Goal: Task Accomplishment & Management: Manage account settings

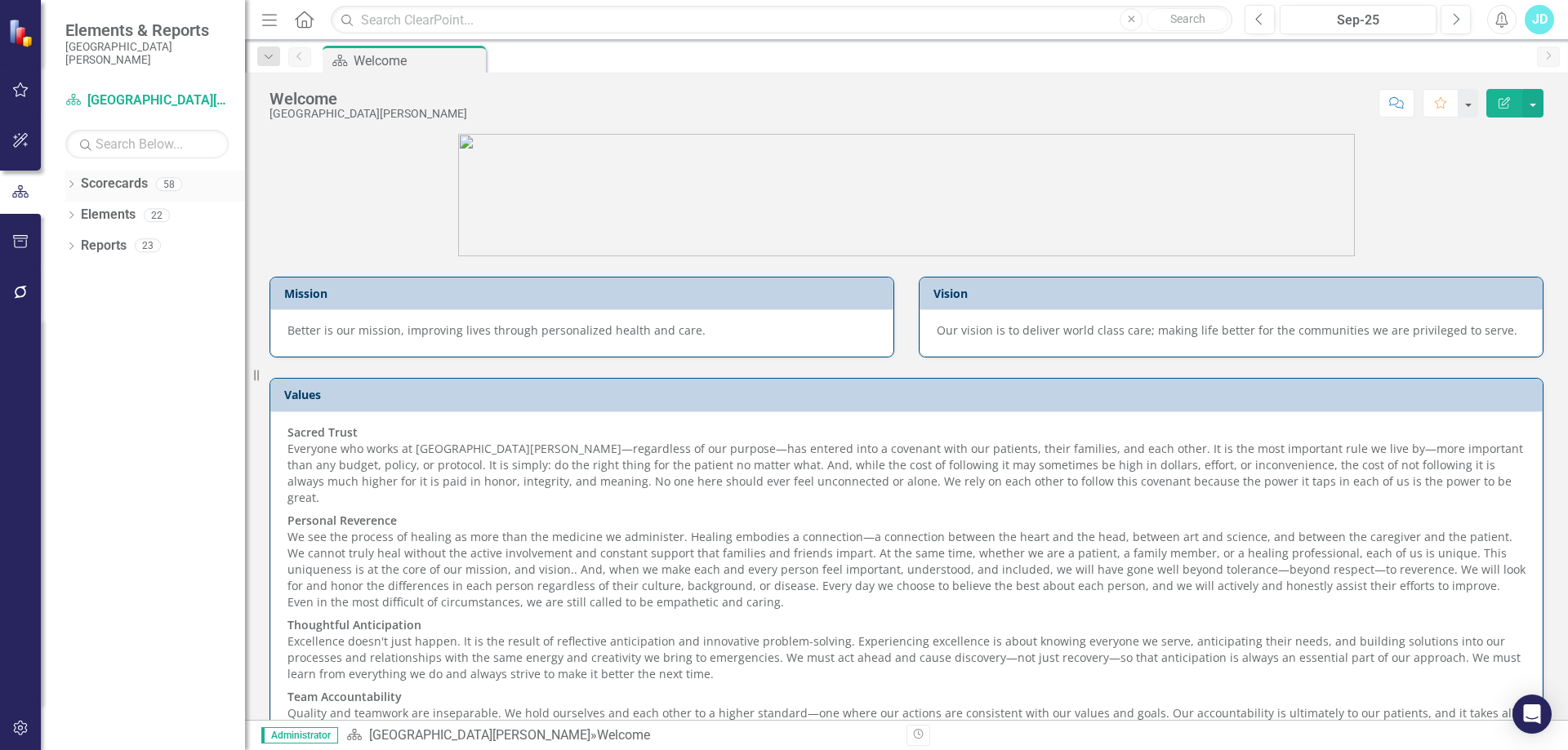
click at [71, 193] on div "Dropdown" at bounding box center [71, 187] width 11 height 14
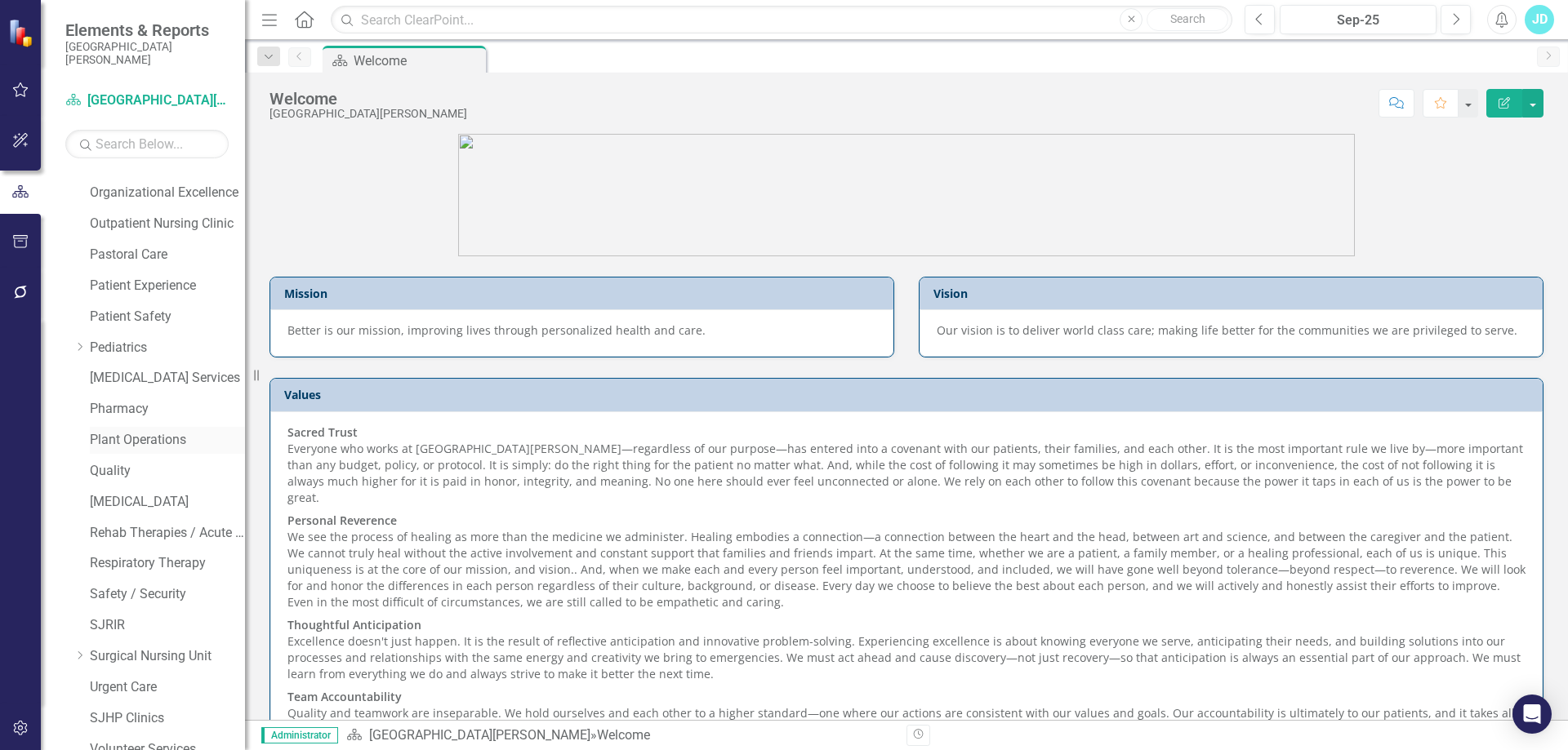
scroll to position [654, 0]
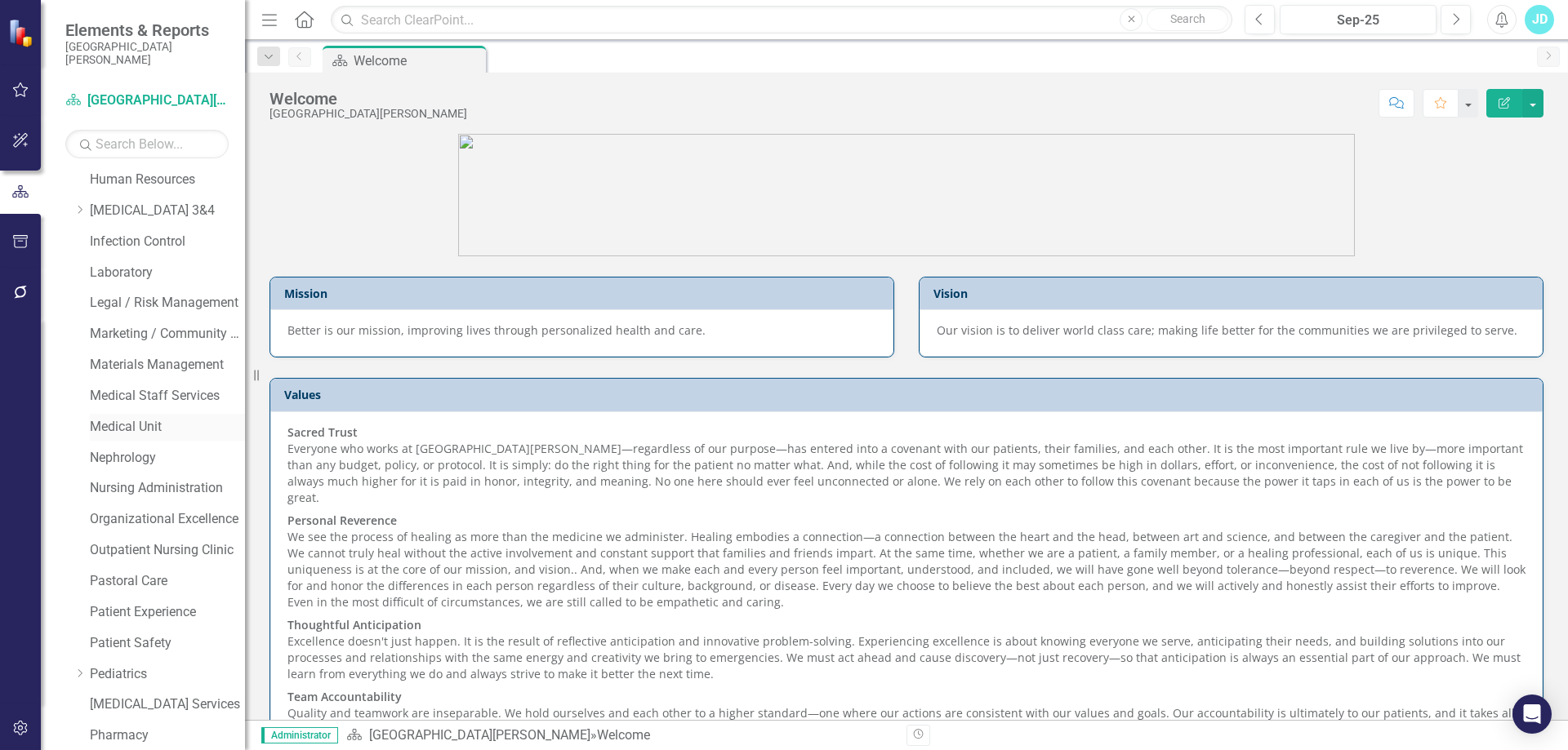
click at [126, 422] on link "Medical Unit" at bounding box center [167, 427] width 155 height 19
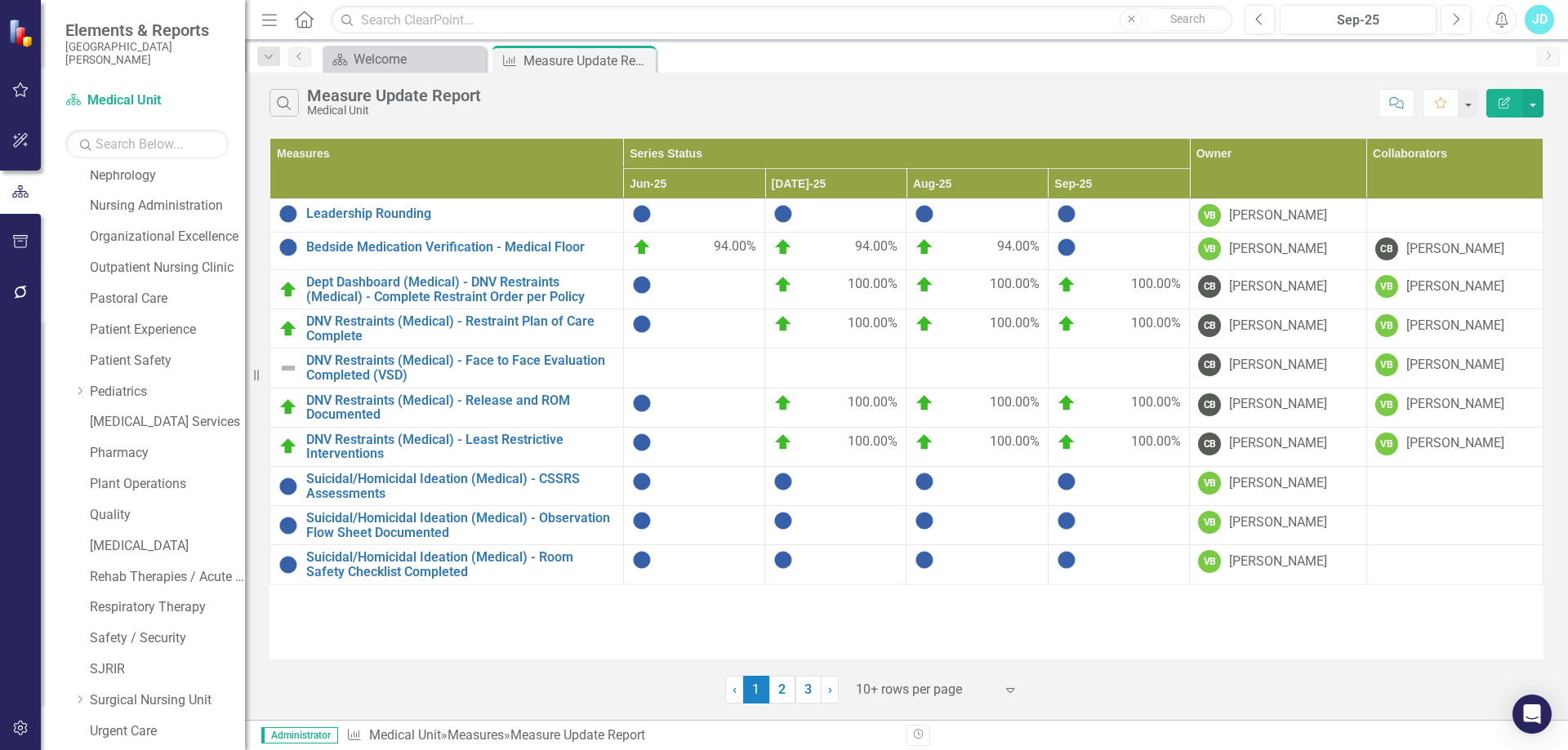
scroll to position [953, 0]
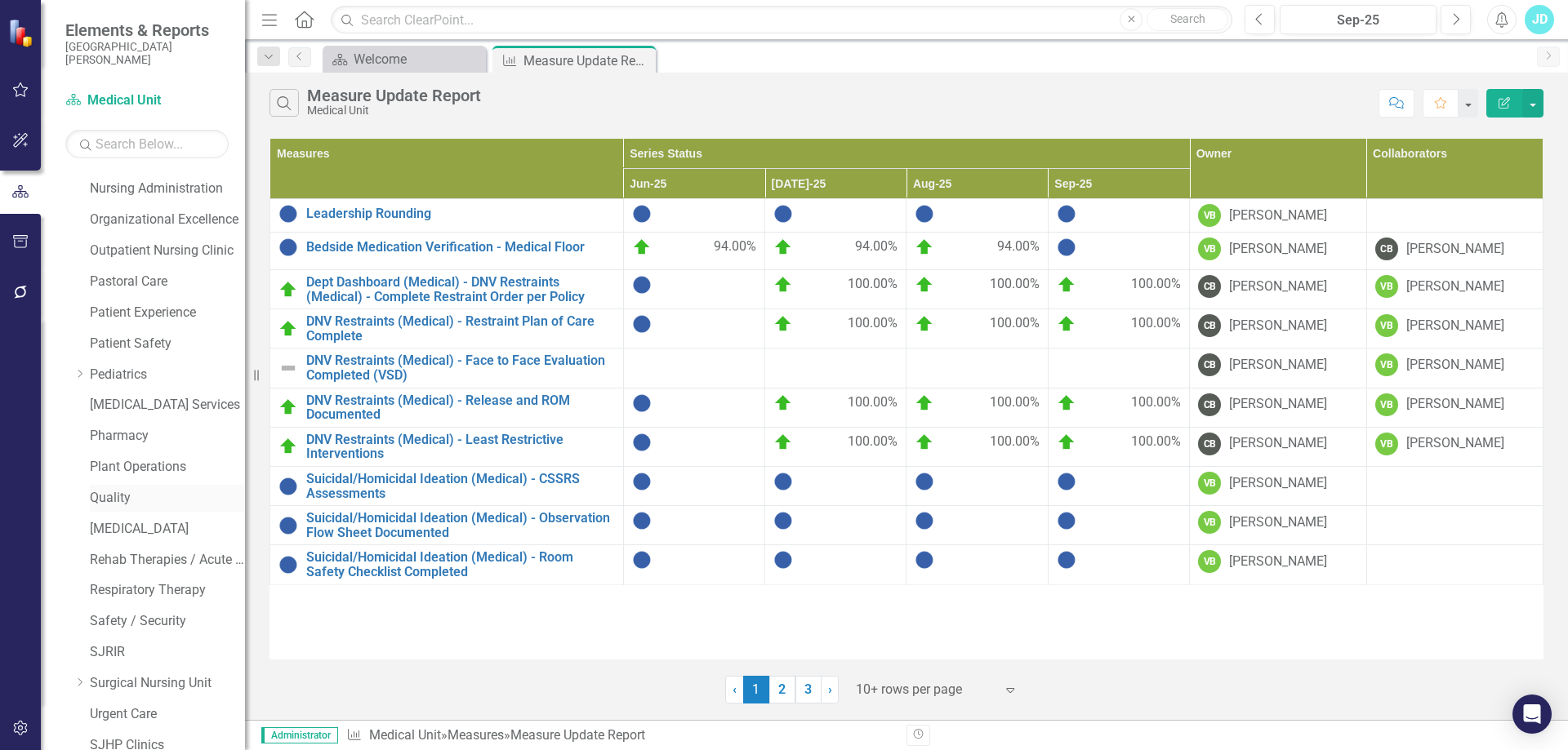
click at [138, 502] on link "Quality" at bounding box center [167, 498] width 155 height 19
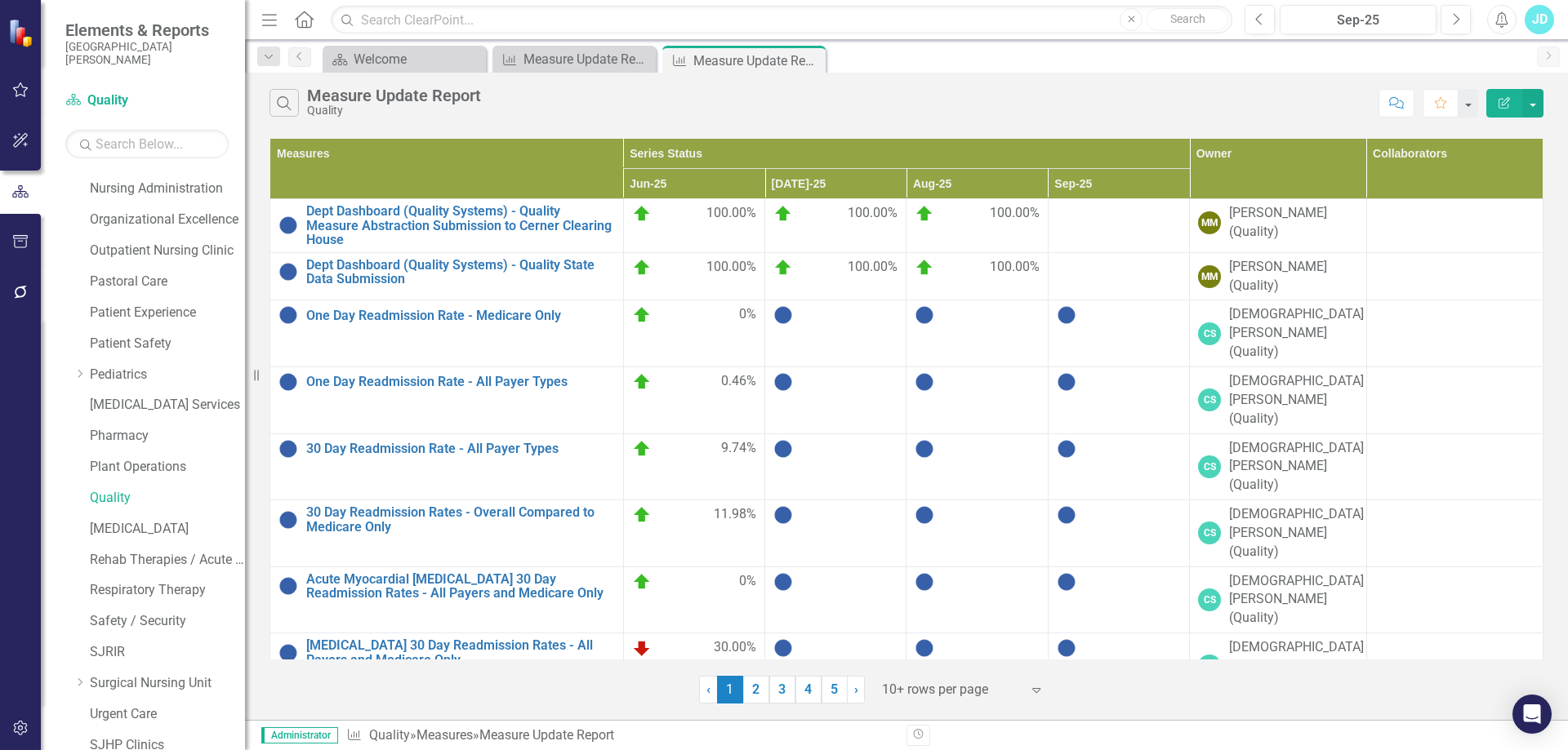
click at [955, 691] on div at bounding box center [951, 690] width 139 height 22
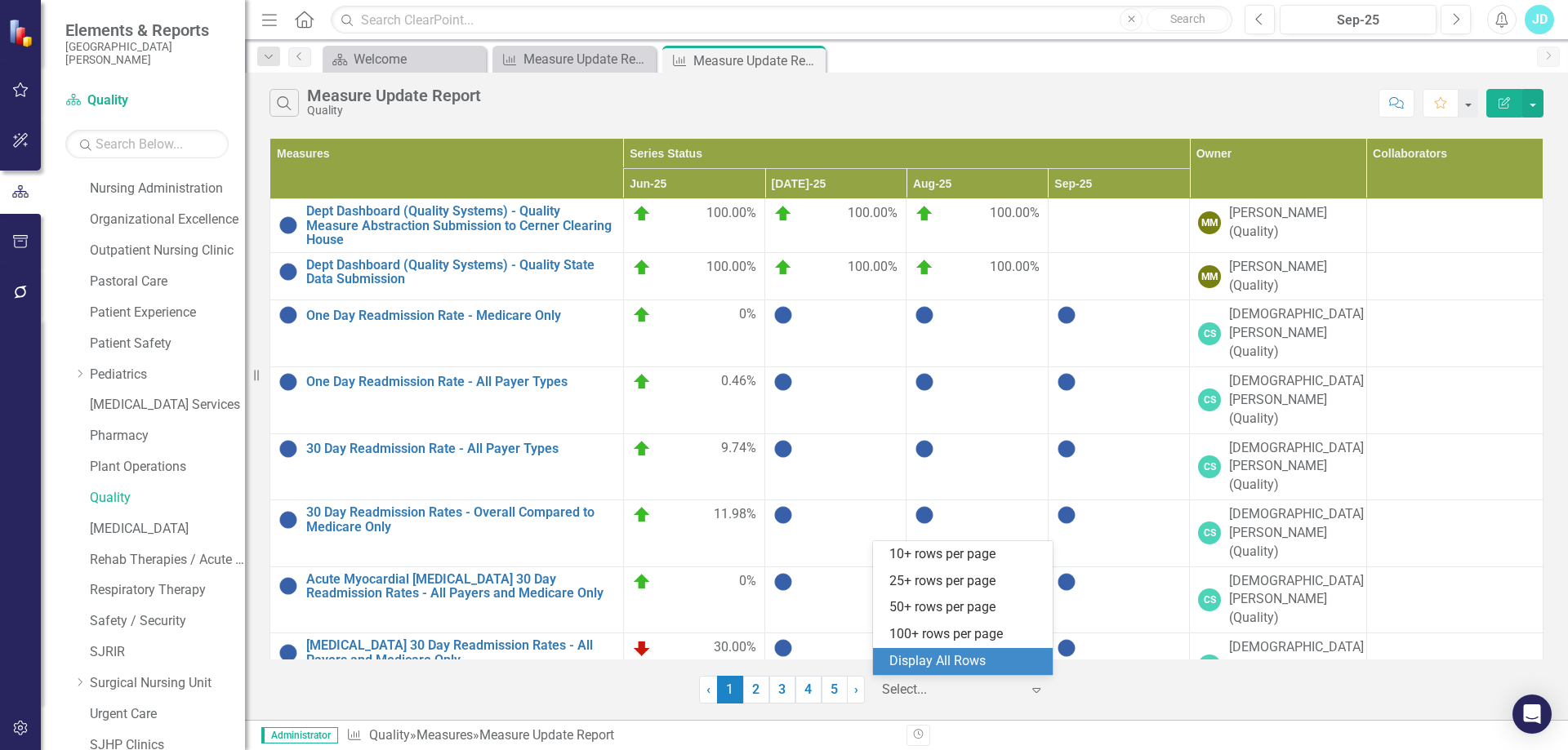
click at [953, 662] on div "Display All Rows" at bounding box center [966, 662] width 154 height 19
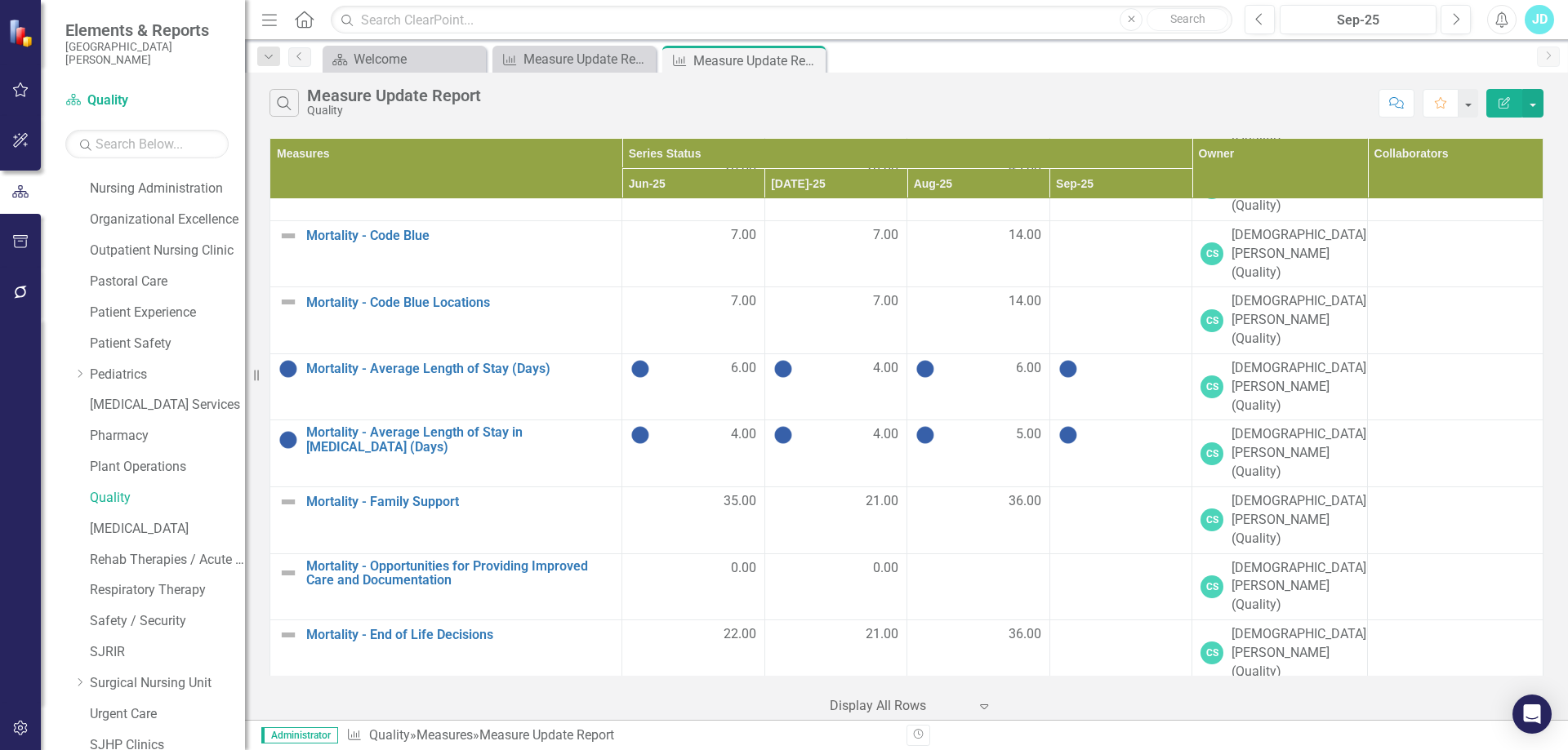
scroll to position [1794, 0]
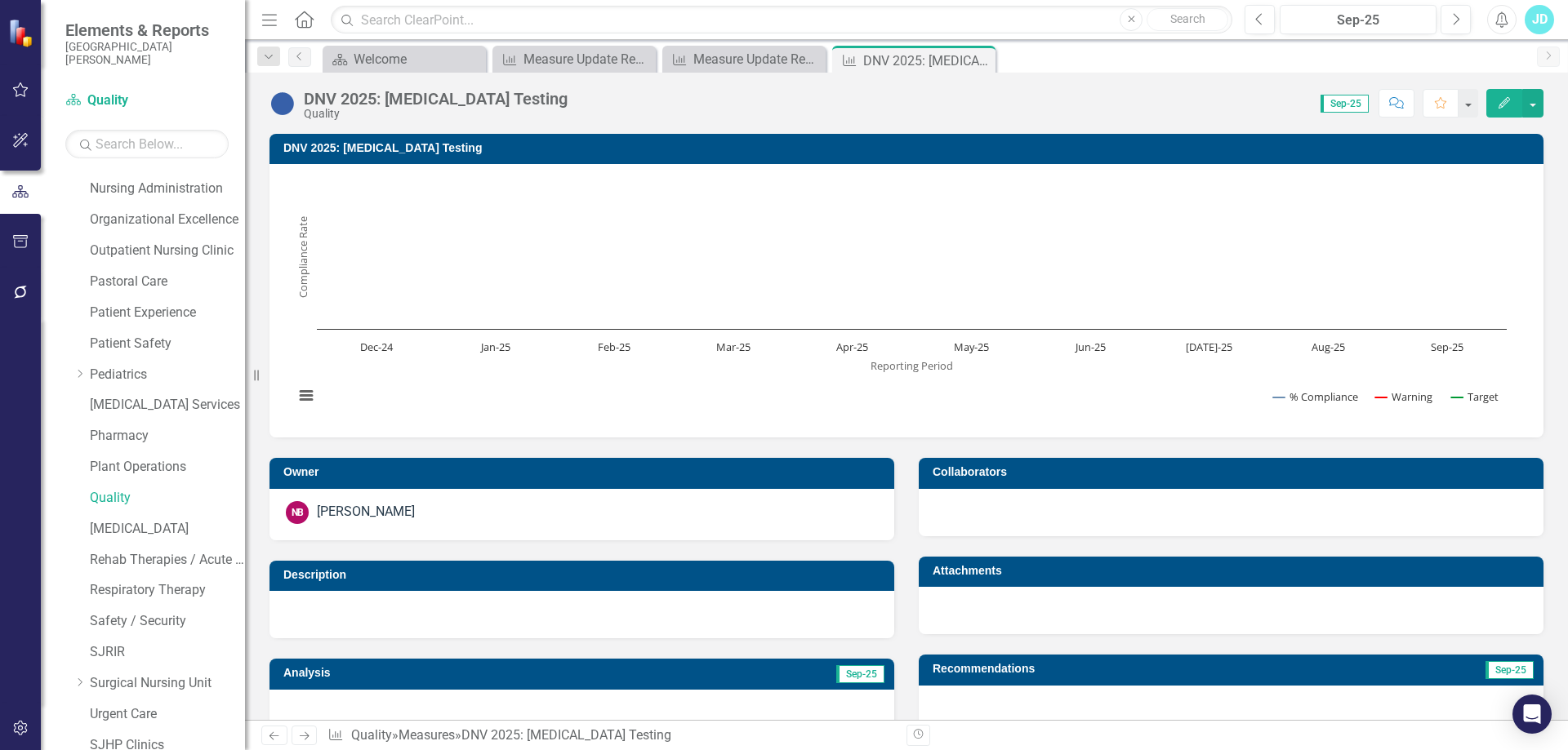
click at [447, 98] on div "DNV 2025: [MEDICAL_DATA] Testing" at bounding box center [435, 99] width 264 height 18
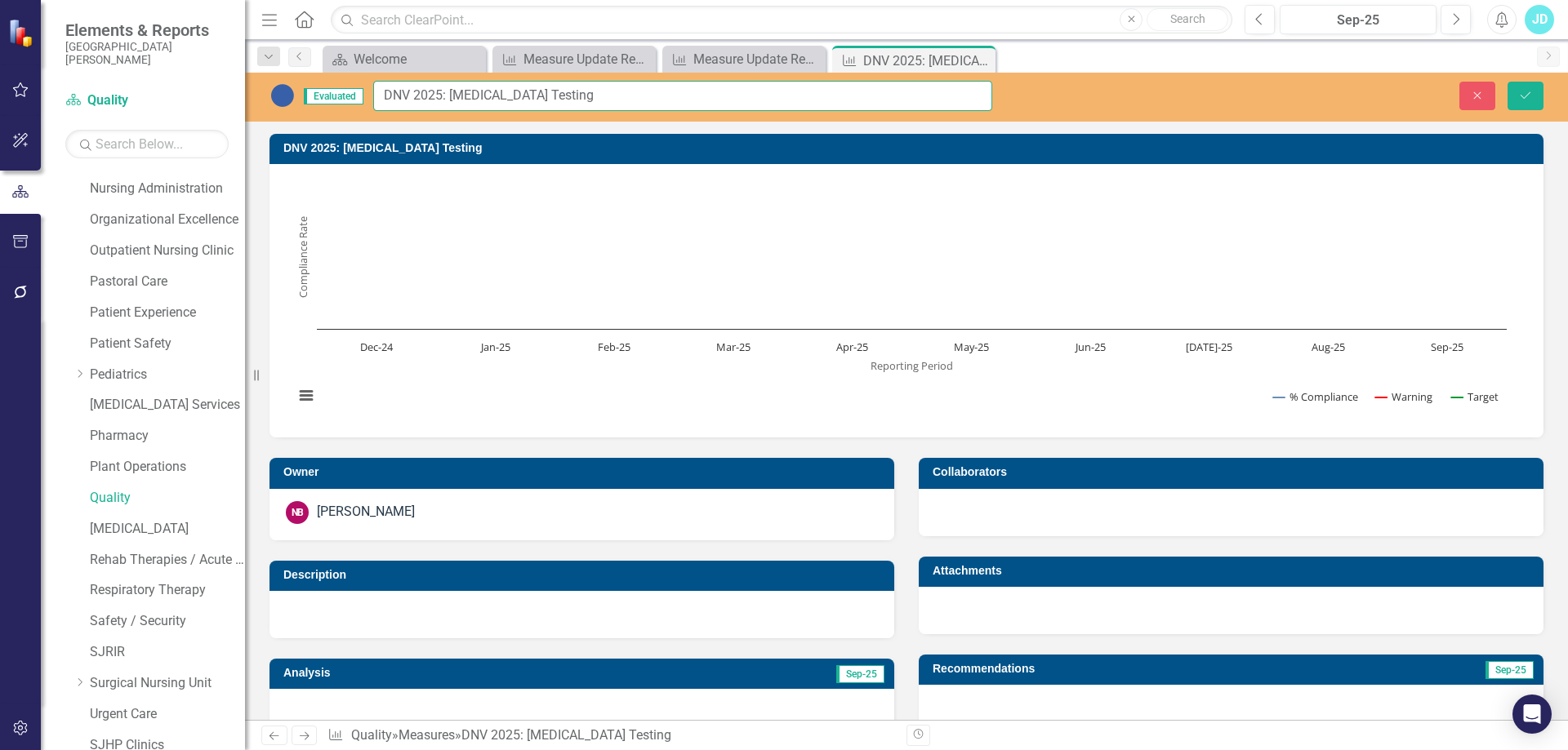
drag, startPoint x: 454, startPoint y: 92, endPoint x: 583, endPoint y: 92, distance: 129.0
click at [583, 92] on input "DNV 2025: [MEDICAL_DATA] Testing" at bounding box center [683, 96] width 619 height 30
paste input "[MEDICAL_DATA] Testing Control Dates"
type input "DNV 2025: [MEDICAL_DATA] Testing Control Dates"
click at [1526, 99] on icon "Save" at bounding box center [1525, 96] width 15 height 11
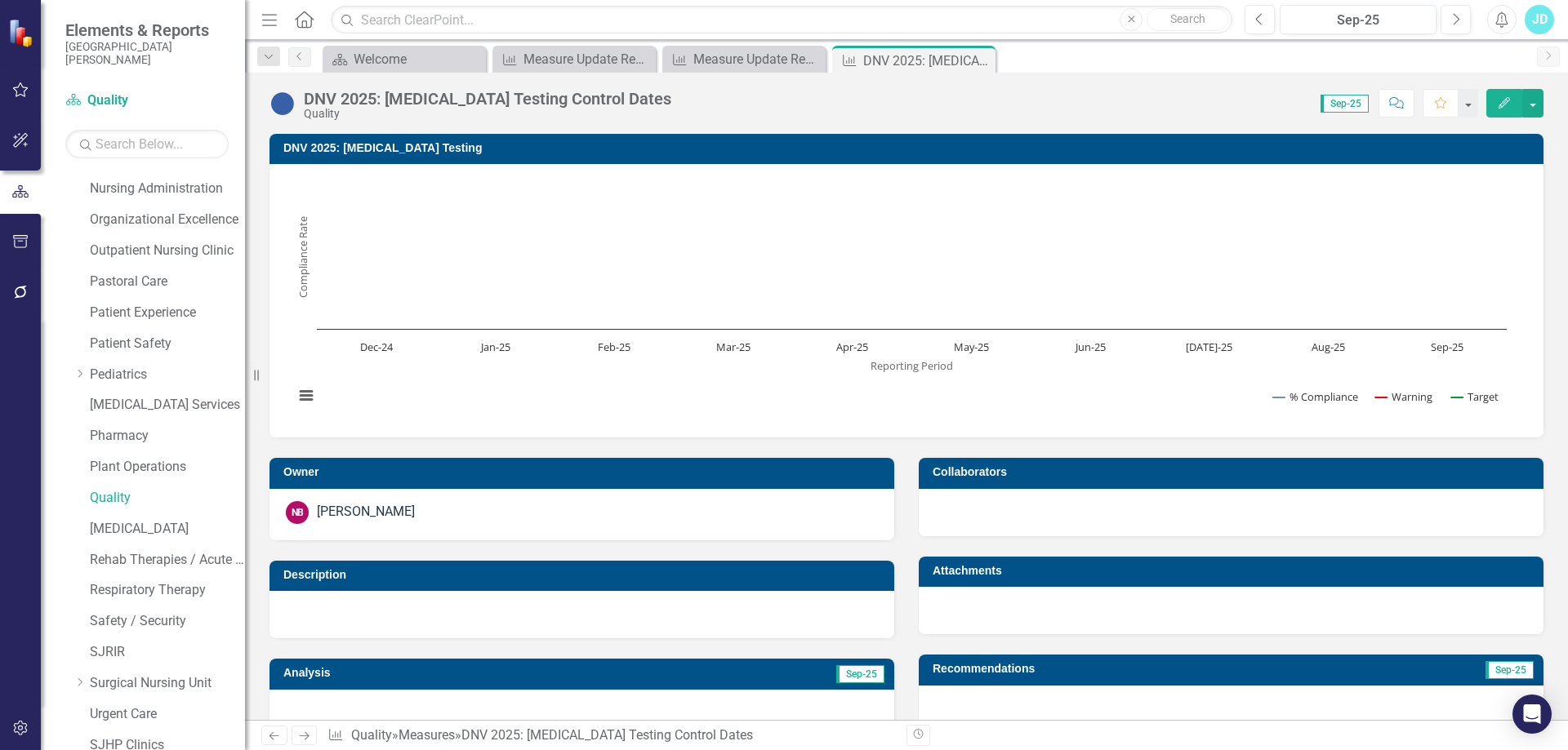
click at [394, 150] on h3 "DNV 2025: [MEDICAL_DATA] Testing" at bounding box center [908, 149] width 1251 height 12
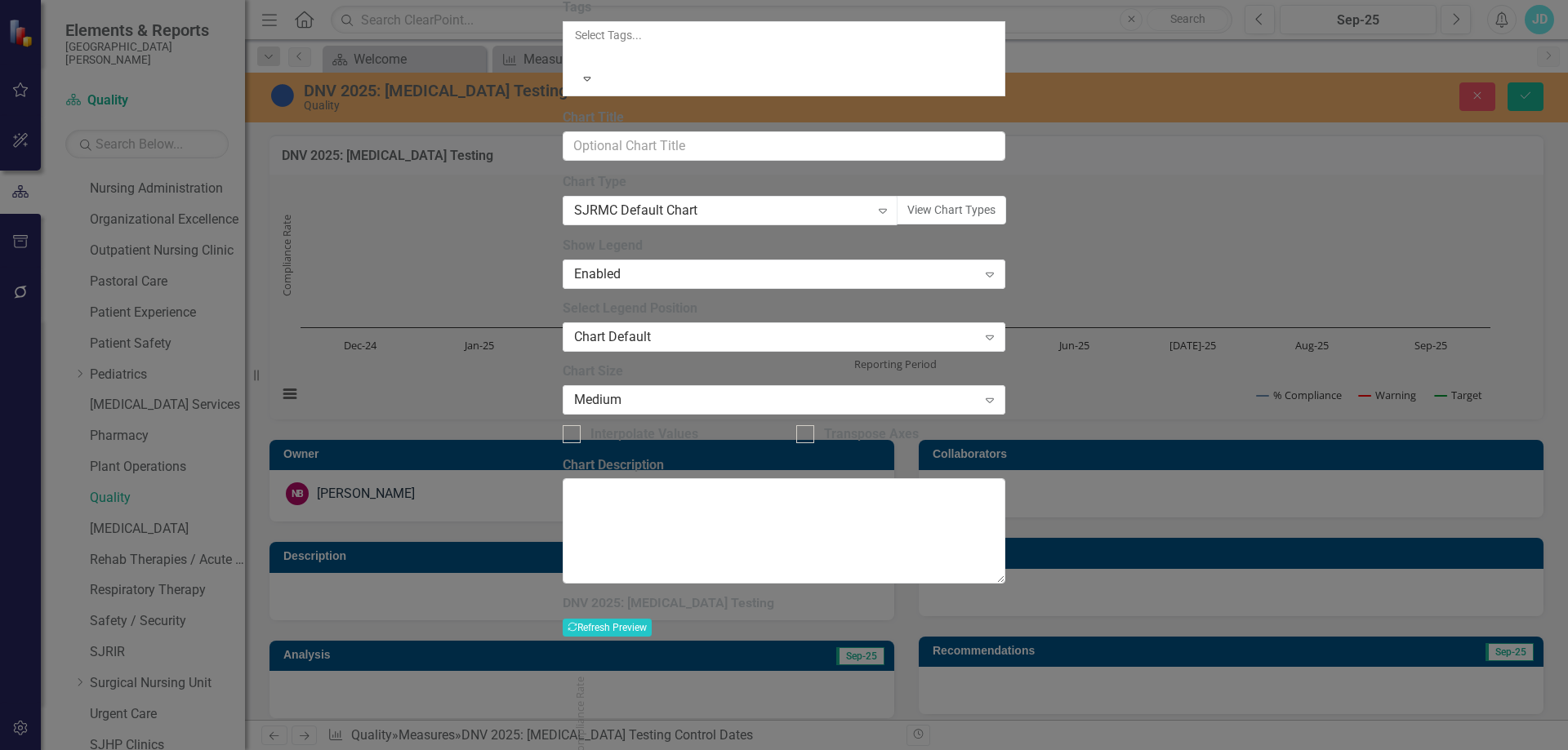
drag, startPoint x: 657, startPoint y: 90, endPoint x: 864, endPoint y: 90, distance: 207.0
paste input "Control Dates"
type input "DNV 2025: [MEDICAL_DATA] Testing Control Dates"
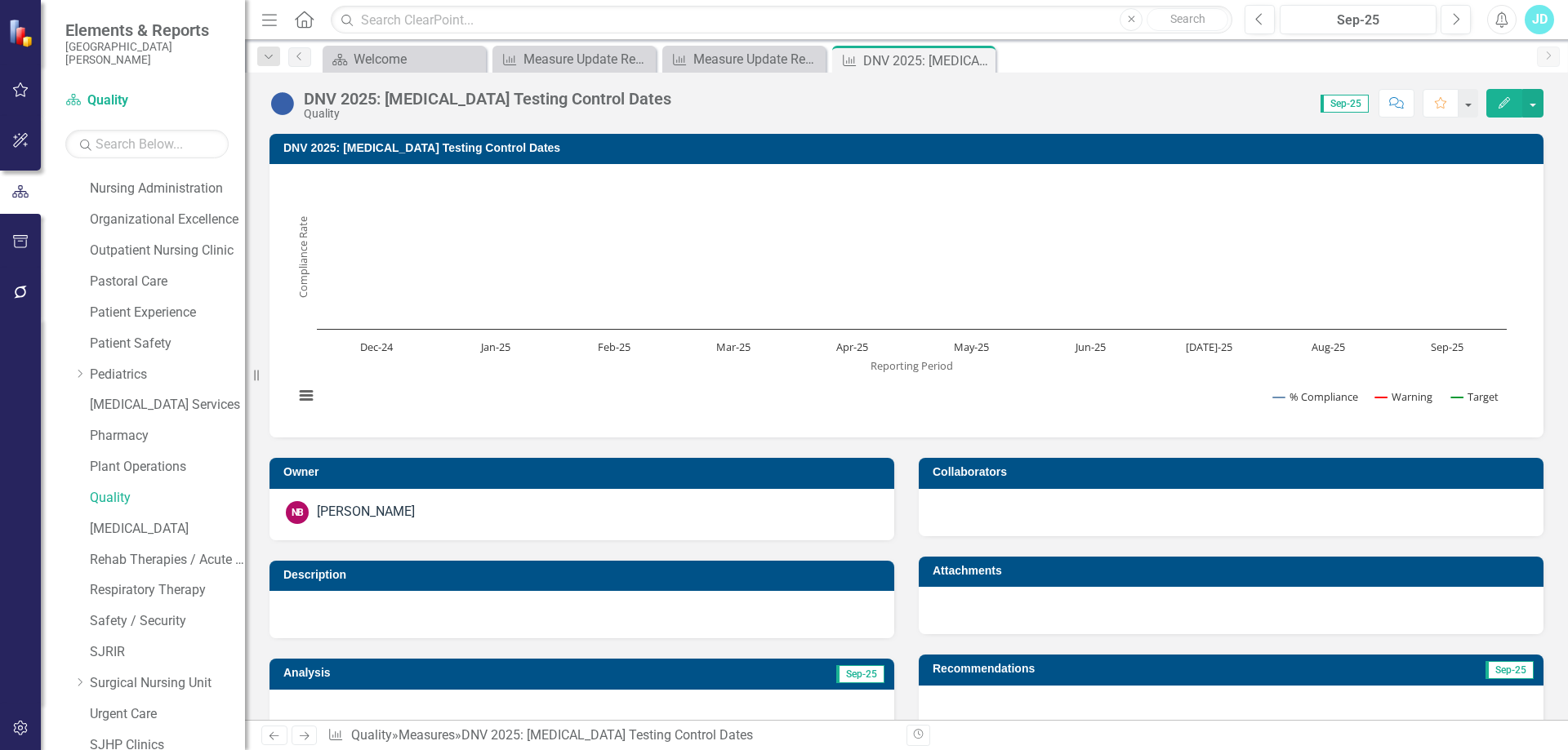
drag, startPoint x: 980, startPoint y: 61, endPoint x: 948, endPoint y: 57, distance: 32.2
click at [0, 0] on icon "Close" at bounding box center [0, 0] width 0 height 0
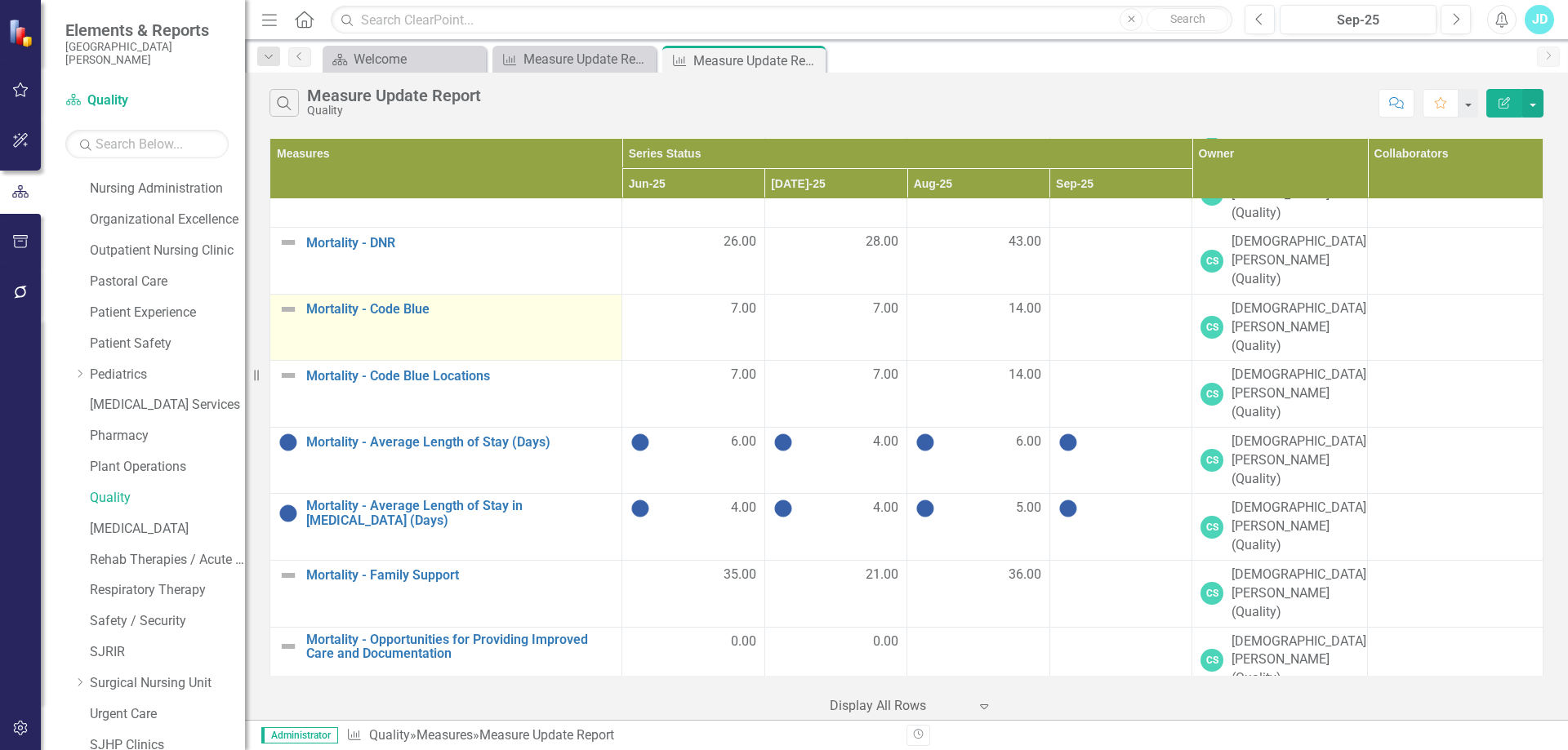
scroll to position [1794, 0]
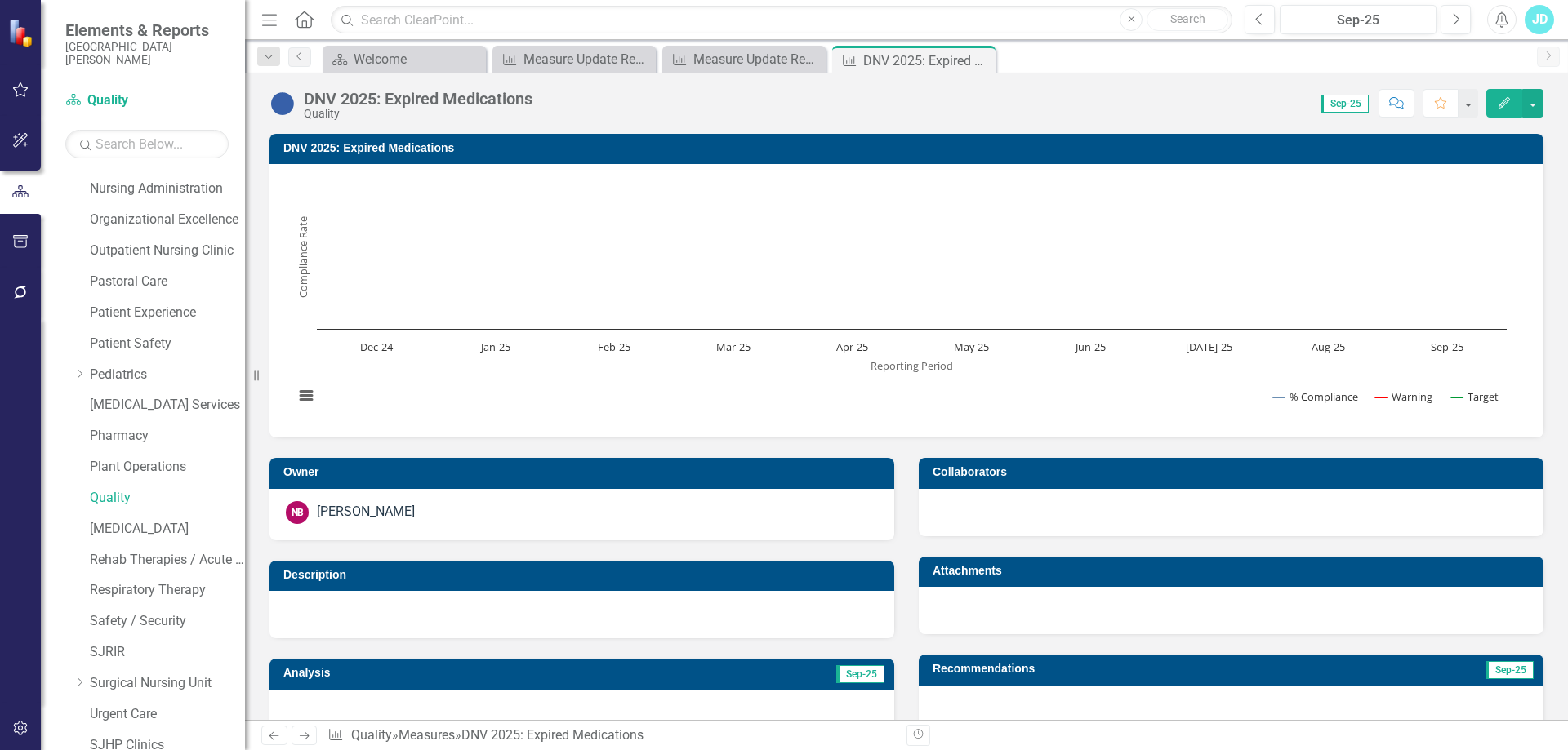
click at [420, 101] on div "DNV 2025: Expired Medications" at bounding box center [417, 99] width 229 height 18
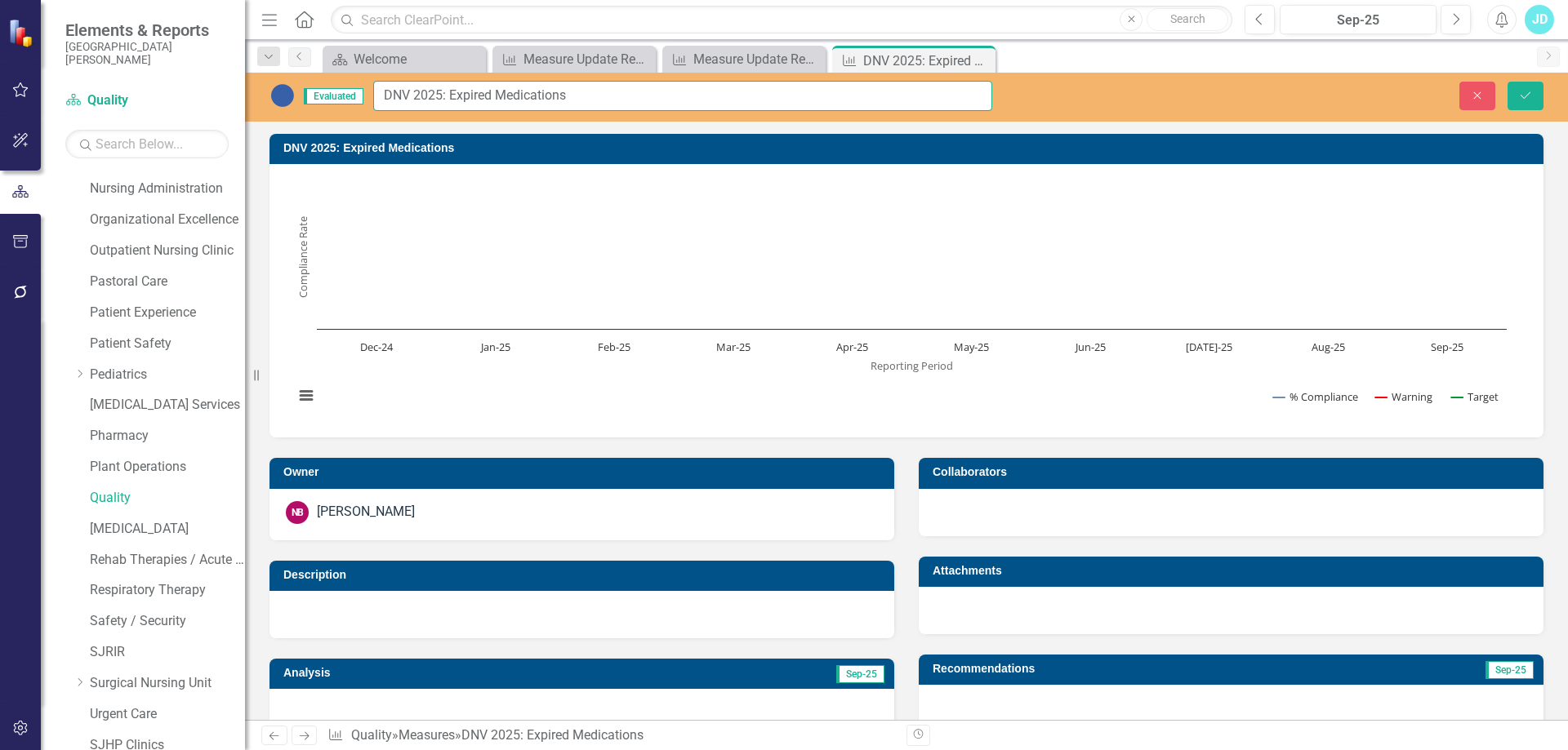
drag, startPoint x: 498, startPoint y: 93, endPoint x: 601, endPoint y: 93, distance: 103.0
click at [601, 93] on input "DNV 2025: Expired Medications" at bounding box center [683, 96] width 619 height 30
type input "DNV 2025: Expired Products"
click at [1517, 93] on button "Save" at bounding box center [1525, 96] width 36 height 28
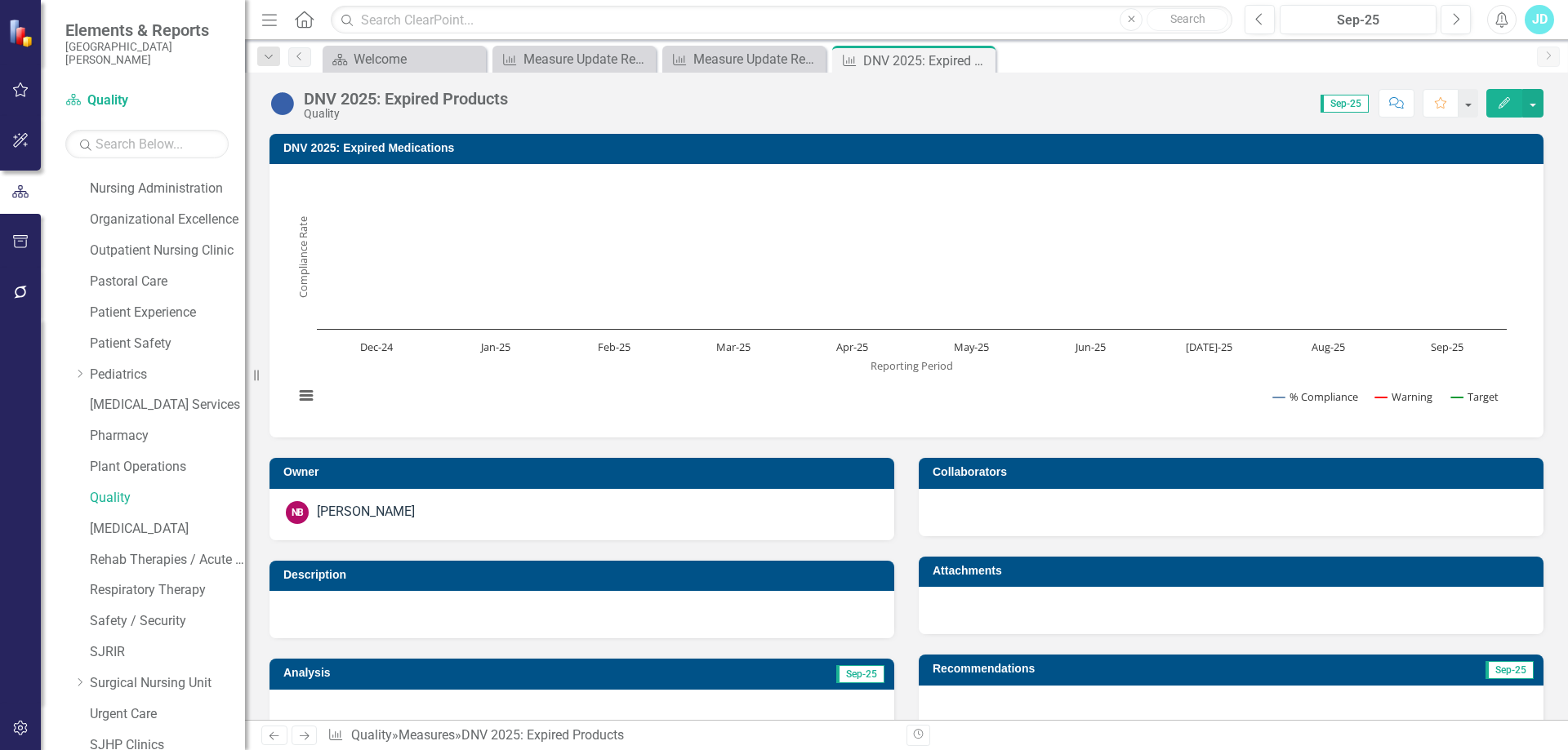
click at [440, 149] on h3 "DNV 2025: Expired Medications" at bounding box center [908, 149] width 1251 height 12
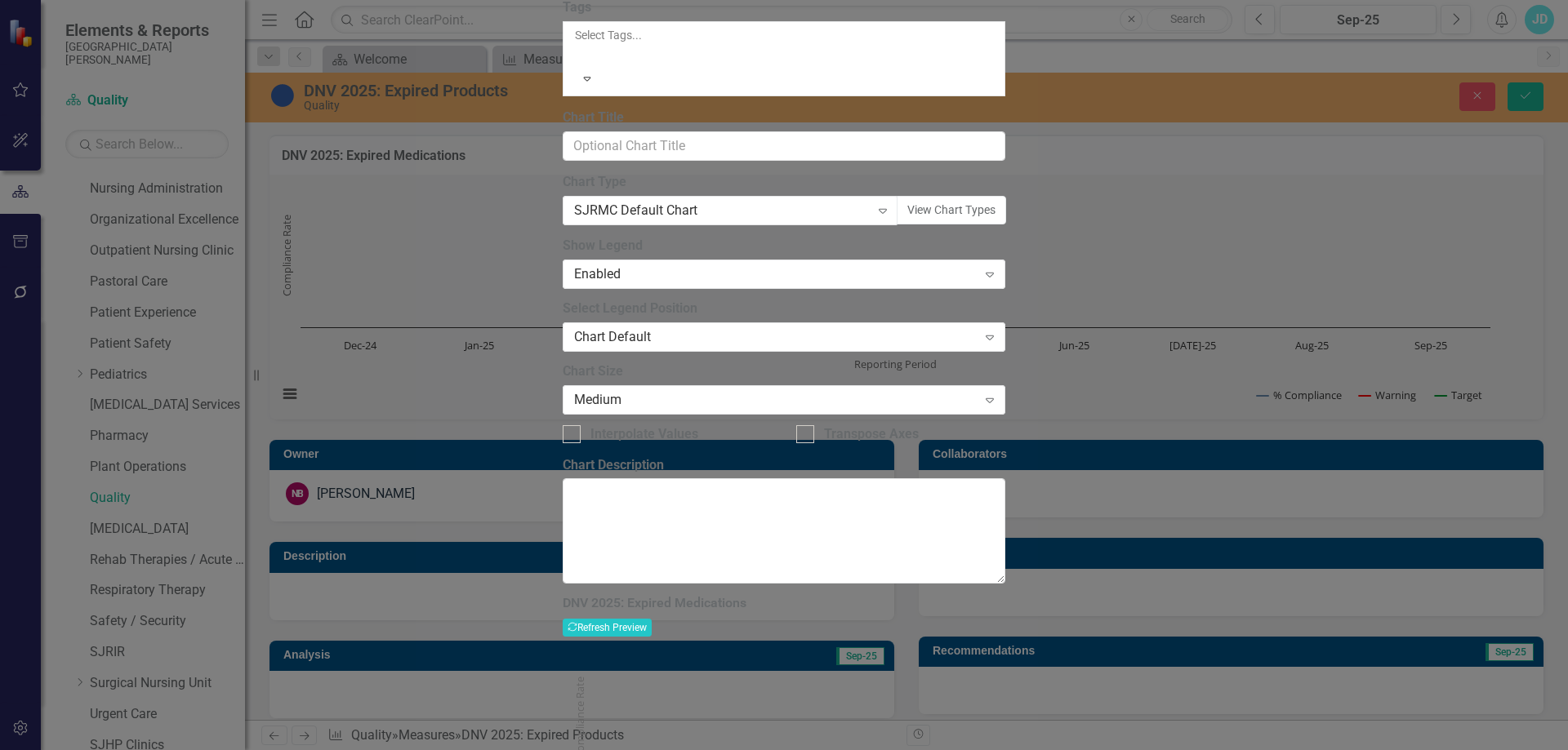
drag, startPoint x: 706, startPoint y: 90, endPoint x: 792, endPoint y: 90, distance: 86.0
type input "DNV 2025: Expired Products"
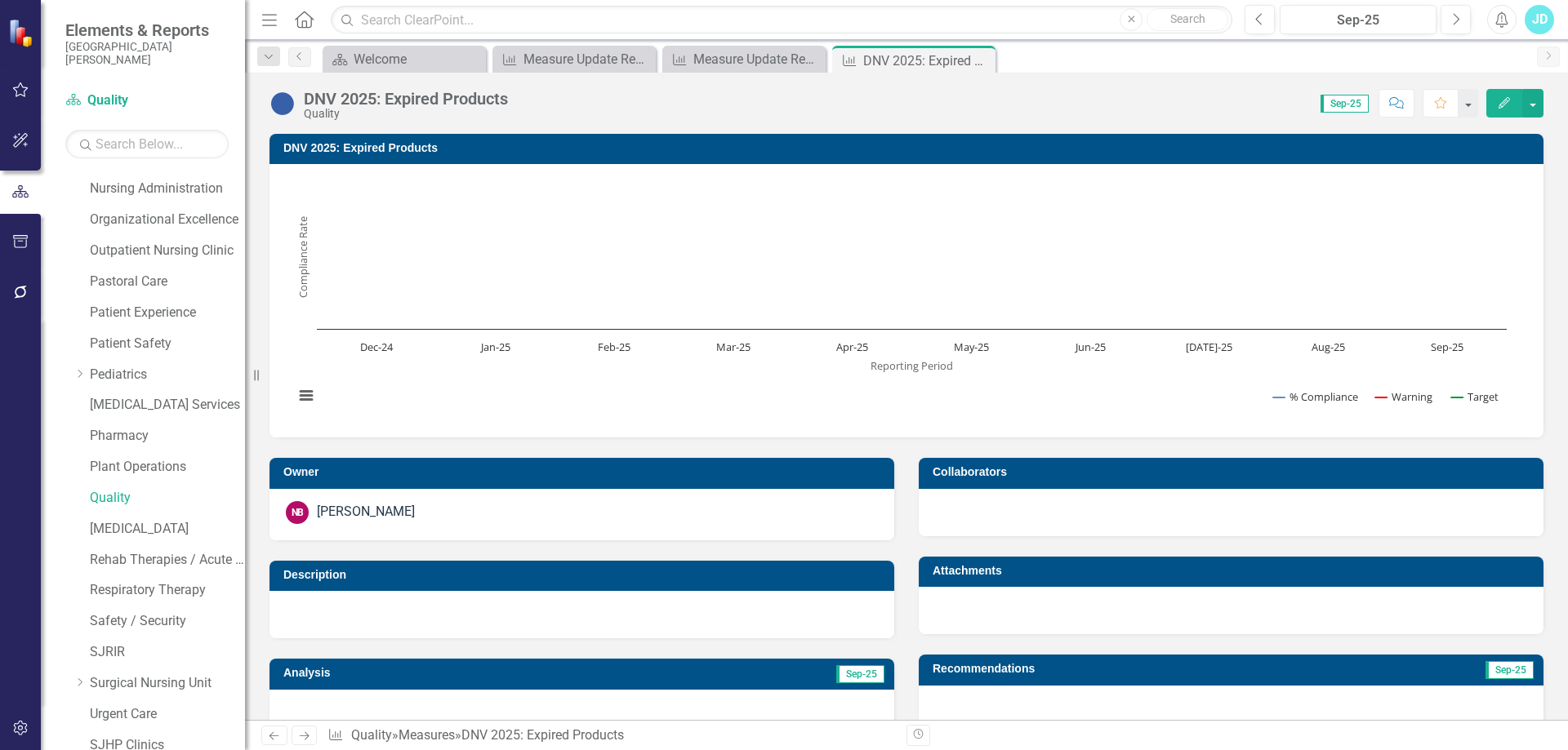
click at [0, 0] on icon "Close" at bounding box center [0, 0] width 0 height 0
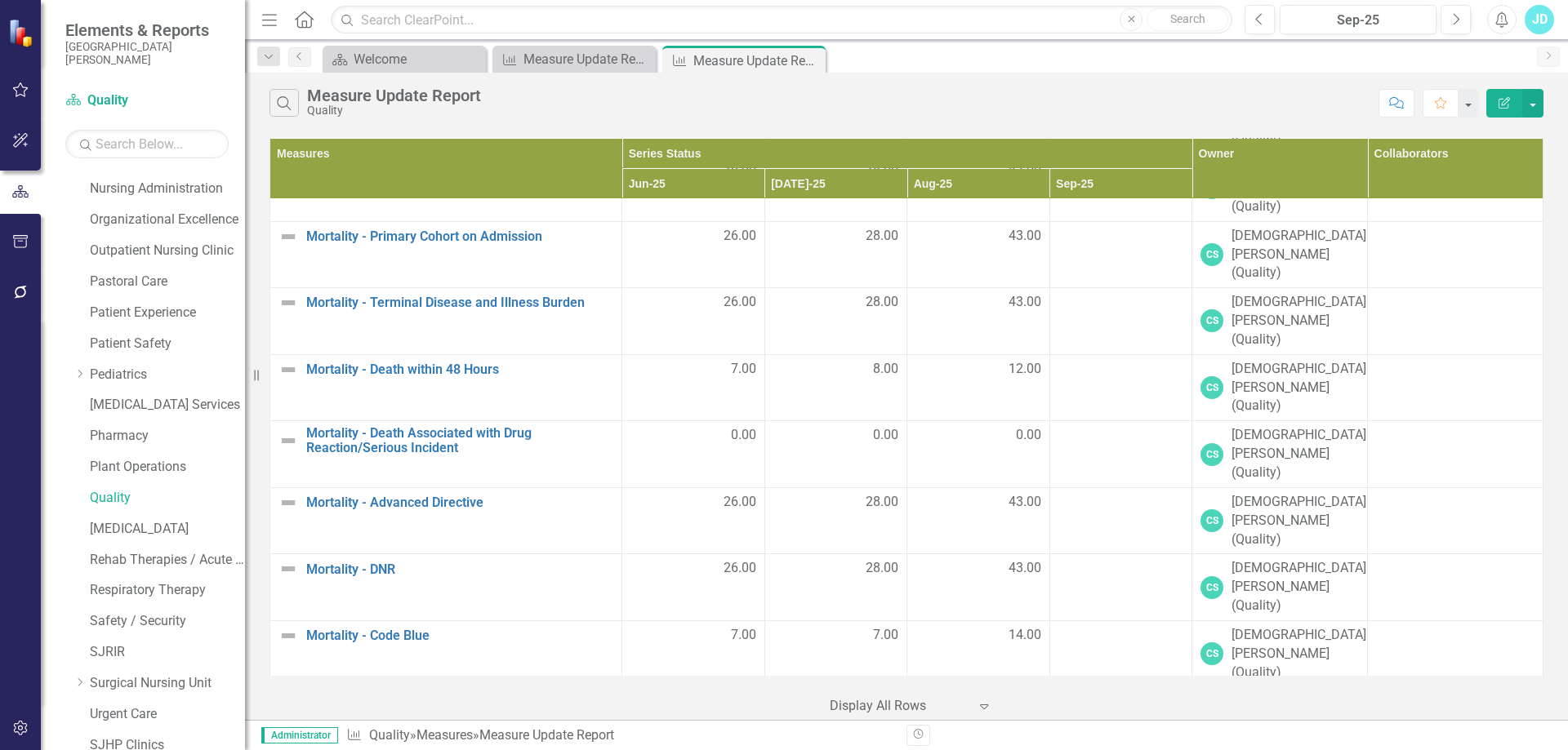
scroll to position [1794, 0]
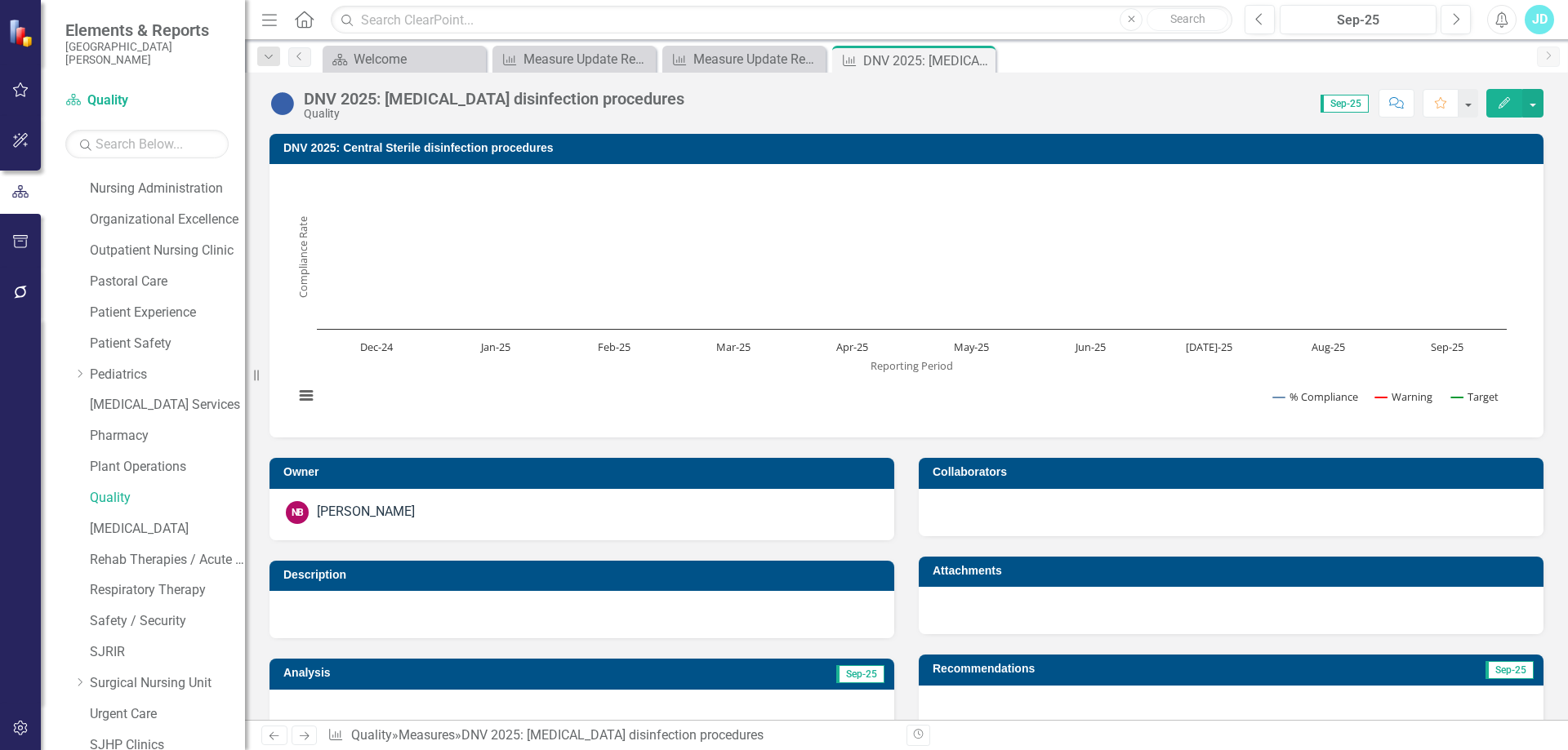
click at [565, 102] on div "DNV 2025: [MEDICAL_DATA] disinfection procedures" at bounding box center [493, 99] width 380 height 18
click at [565, 103] on div "DNV 2025: [MEDICAL_DATA] disinfection procedures" at bounding box center [493, 99] width 380 height 18
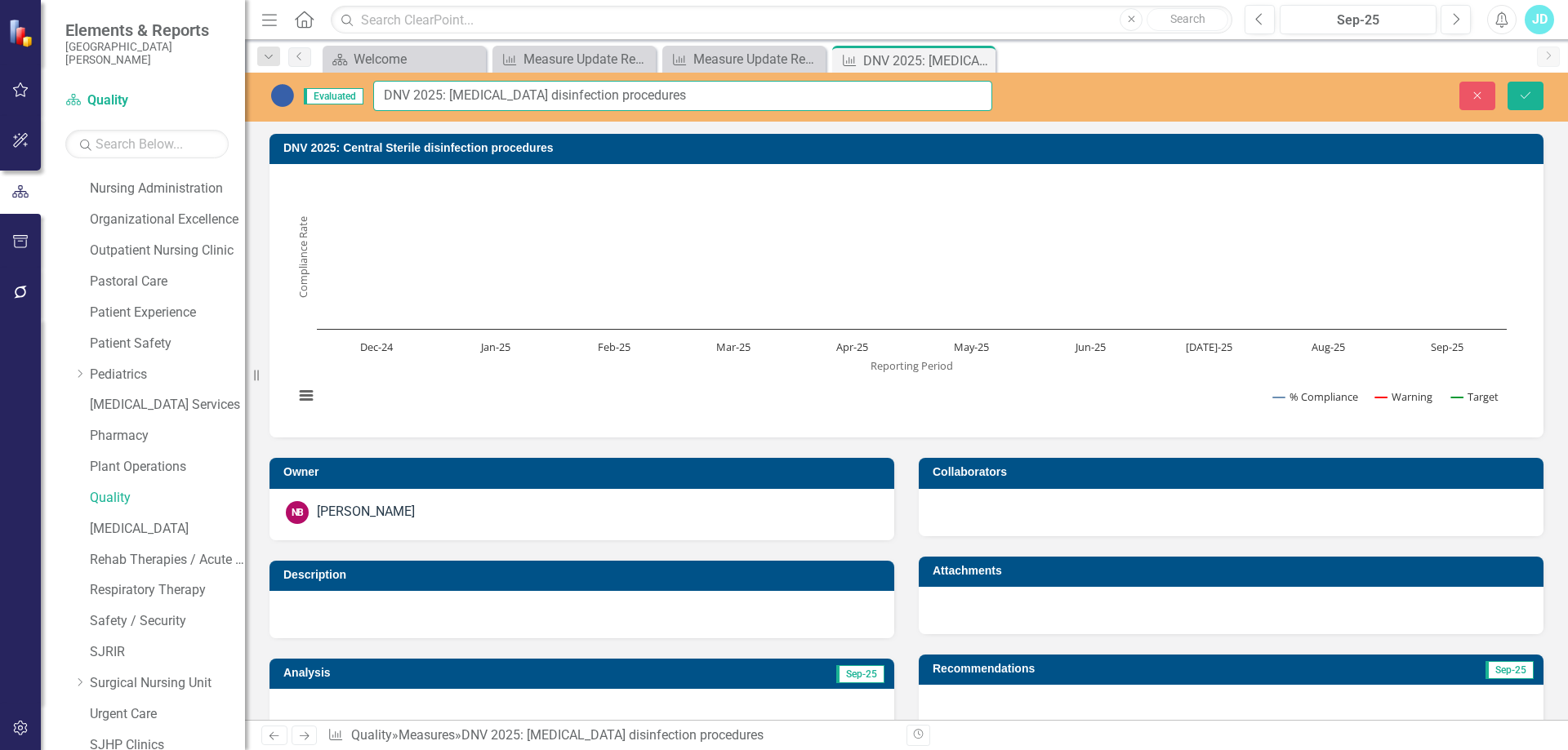
drag, startPoint x: 450, startPoint y: 91, endPoint x: 713, endPoint y: 94, distance: 263.0
click at [712, 94] on input "DNV 2025: [MEDICAL_DATA] disinfection procedures" at bounding box center [683, 96] width 619 height 30
paste input "Lab EP Cable Disinfection"
type input "DNV 2025: [MEDICAL_DATA] EP Cable Disinfection"
click at [1534, 93] on button "Save" at bounding box center [1525, 96] width 36 height 28
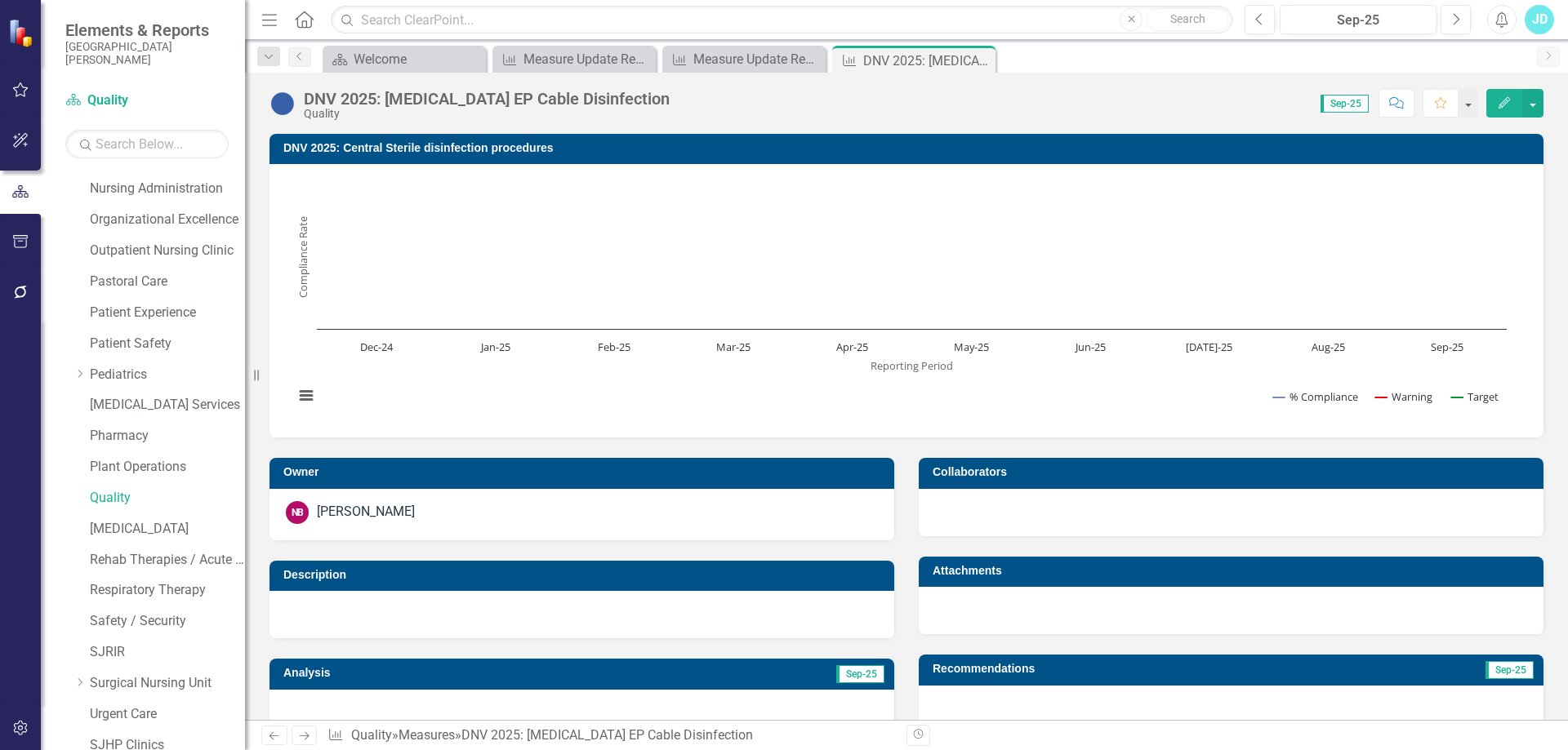
click at [420, 144] on h3 "DNV 2025: Central Sterile disinfection procedures" at bounding box center [908, 149] width 1251 height 12
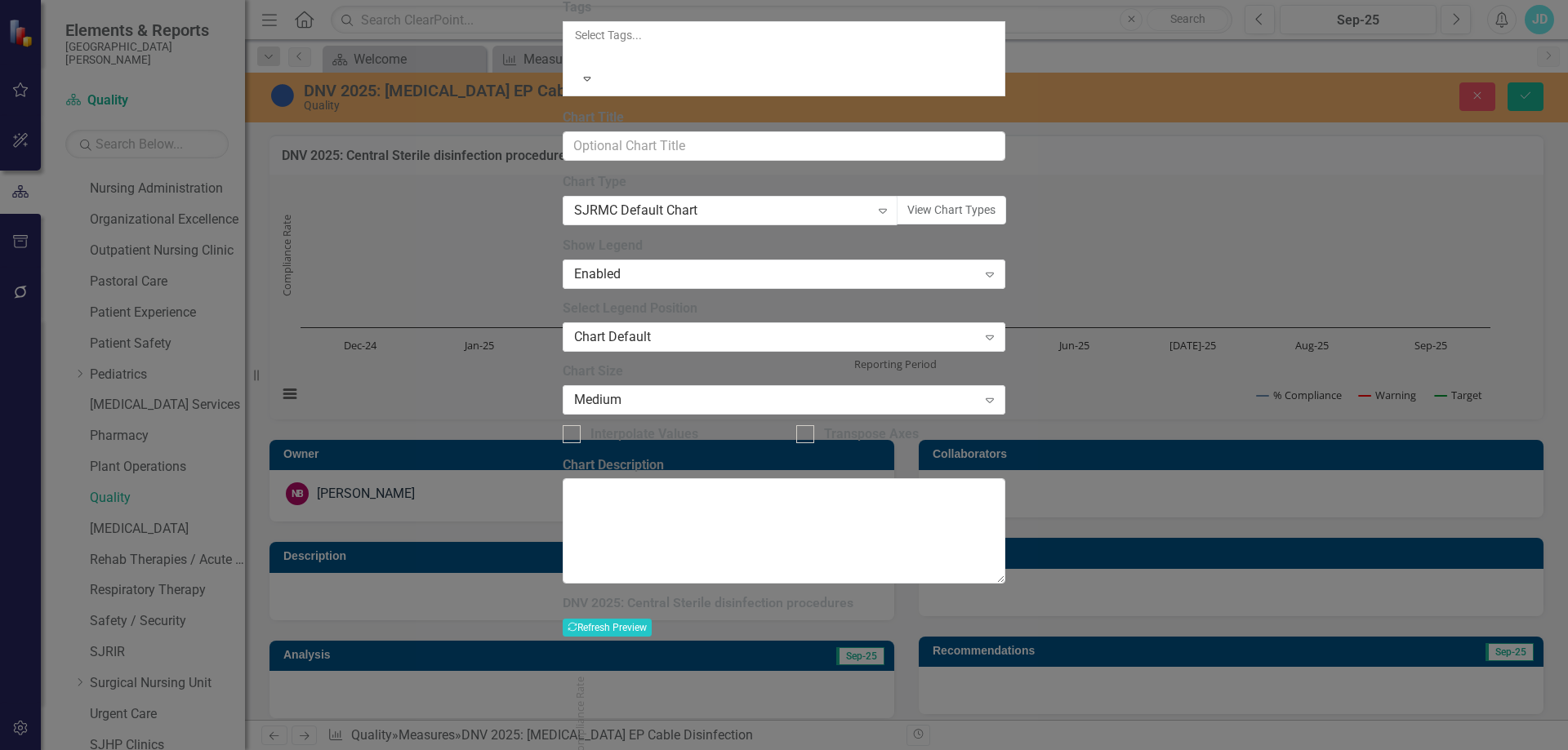
drag, startPoint x: 657, startPoint y: 90, endPoint x: 921, endPoint y: 90, distance: 264.0
paste input "ath Lab EP Cable Disinfection"
type input "DNV 2025: [MEDICAL_DATA] EP Cable Disinfection"
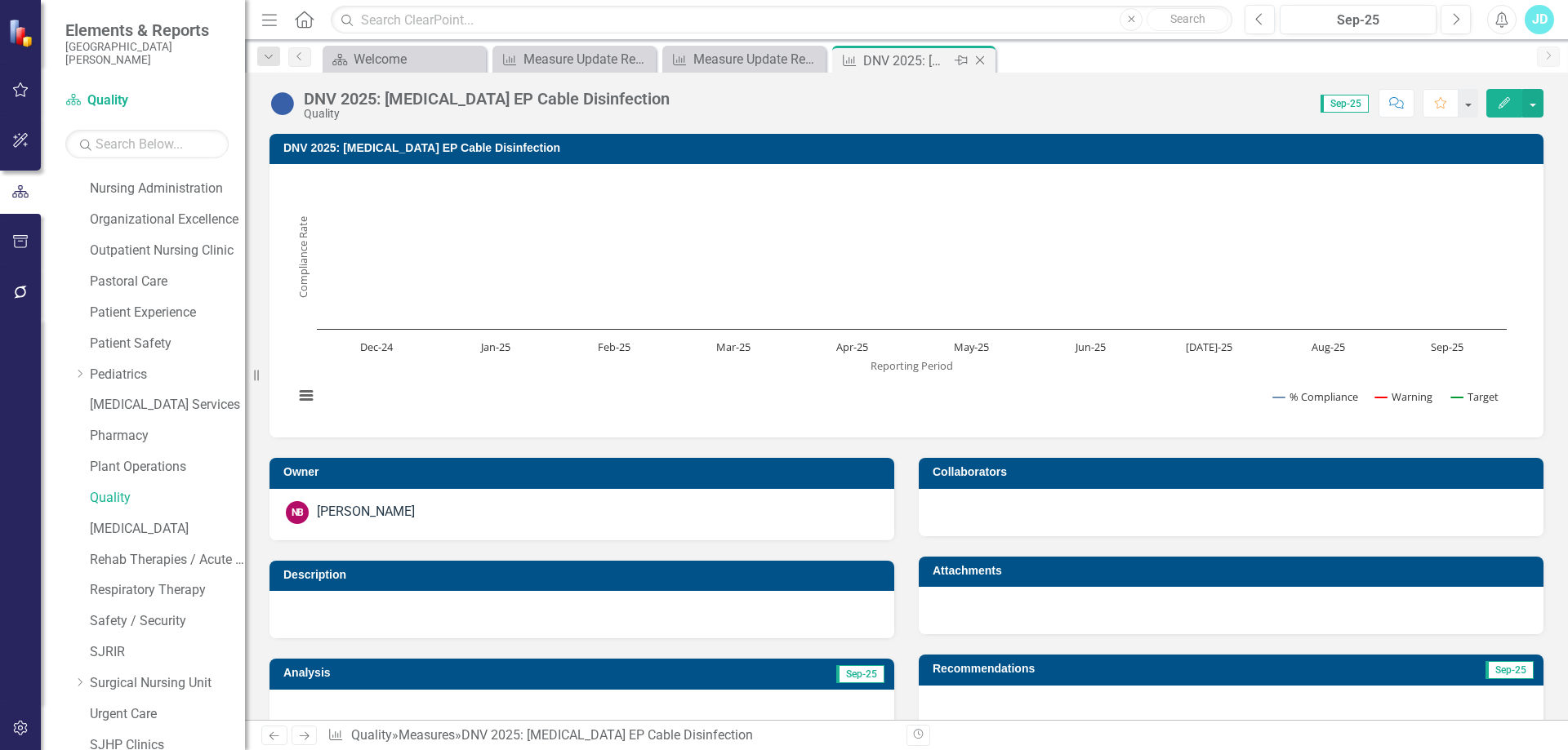
click at [984, 59] on icon "Close" at bounding box center [980, 60] width 16 height 13
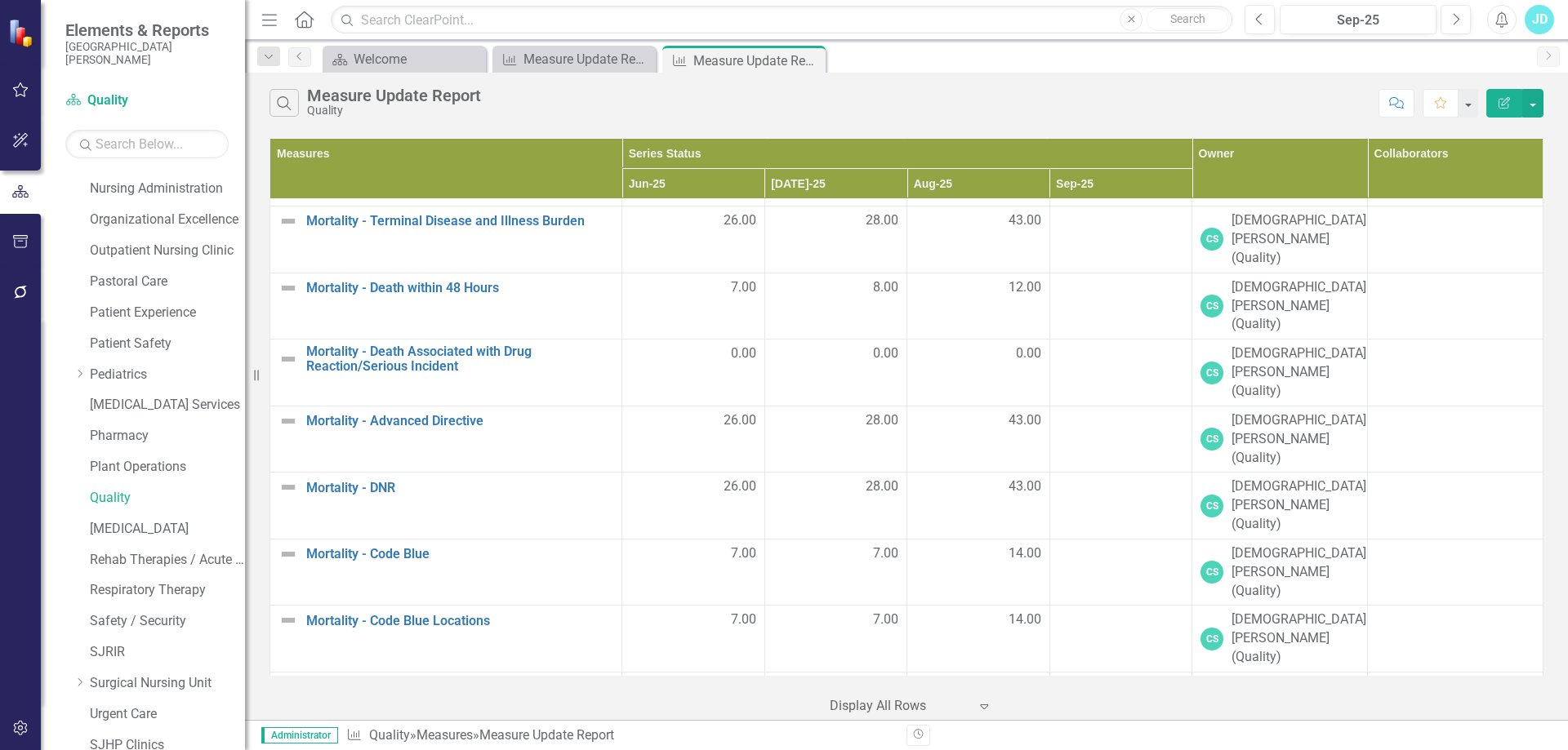
scroll to position [1794, 0]
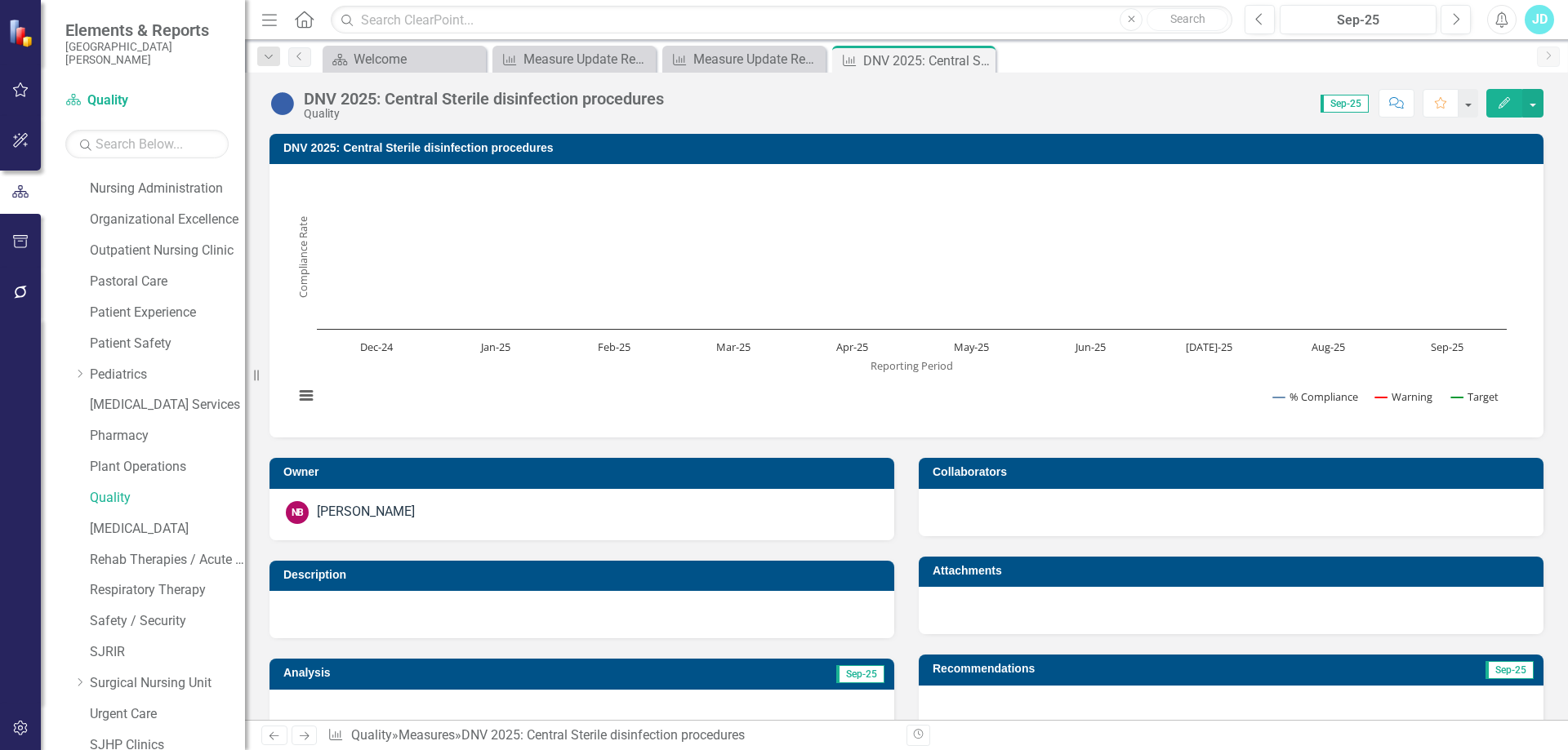
click at [488, 96] on div "DNV 2025: Central Sterile disinfection procedures" at bounding box center [483, 99] width 360 height 18
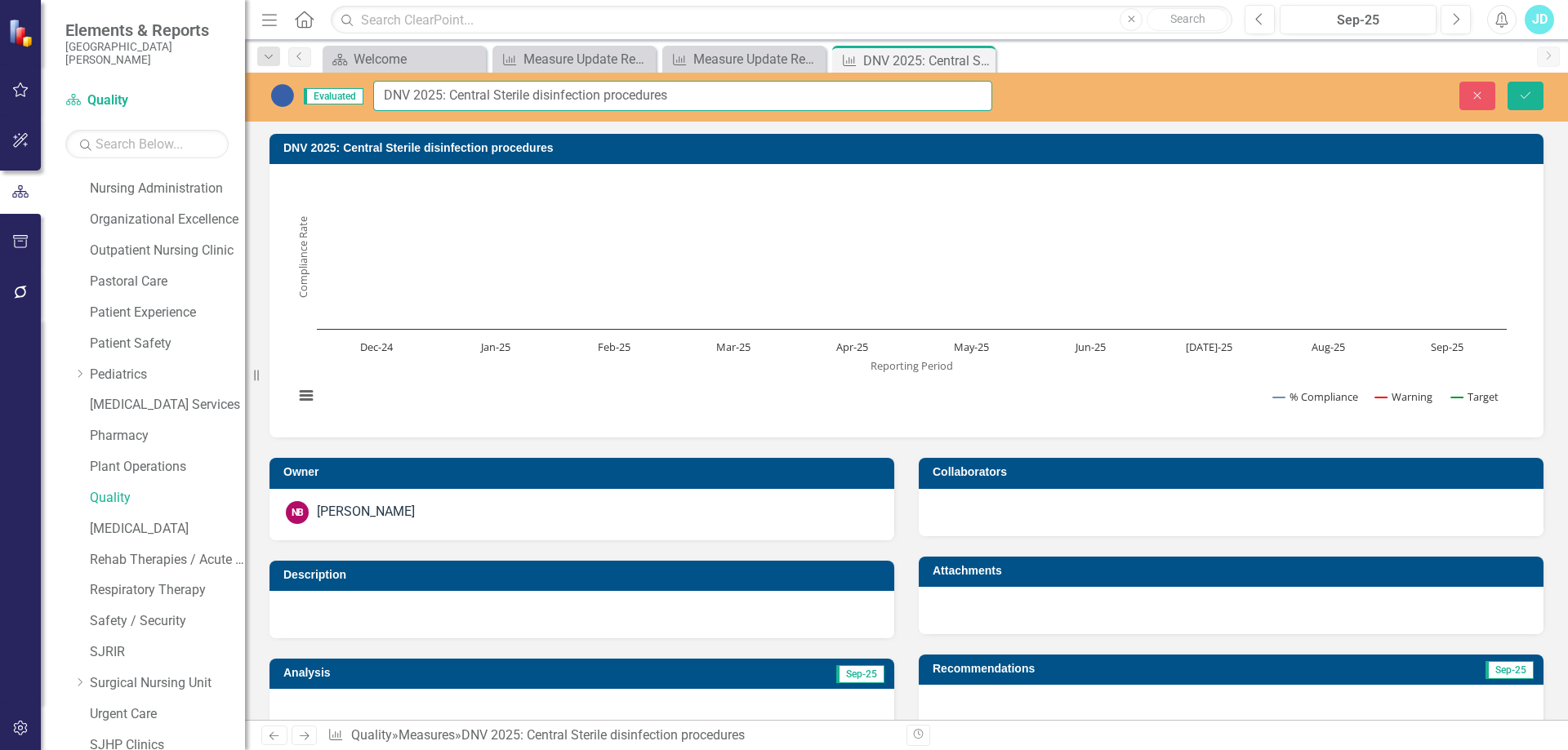
drag, startPoint x: 452, startPoint y: 93, endPoint x: 697, endPoint y: 96, distance: 245.0
click at [697, 96] on input "DNV 2025: Central Sterile disinfection procedures" at bounding box center [683, 96] width 619 height 30
paste input "Medical Instrument Transportation"
type input "DNV 2025: Medical Instrument Transportation"
click at [548, 147] on h3 "DNV 2025: Central Sterile disinfection procedures" at bounding box center [908, 149] width 1251 height 12
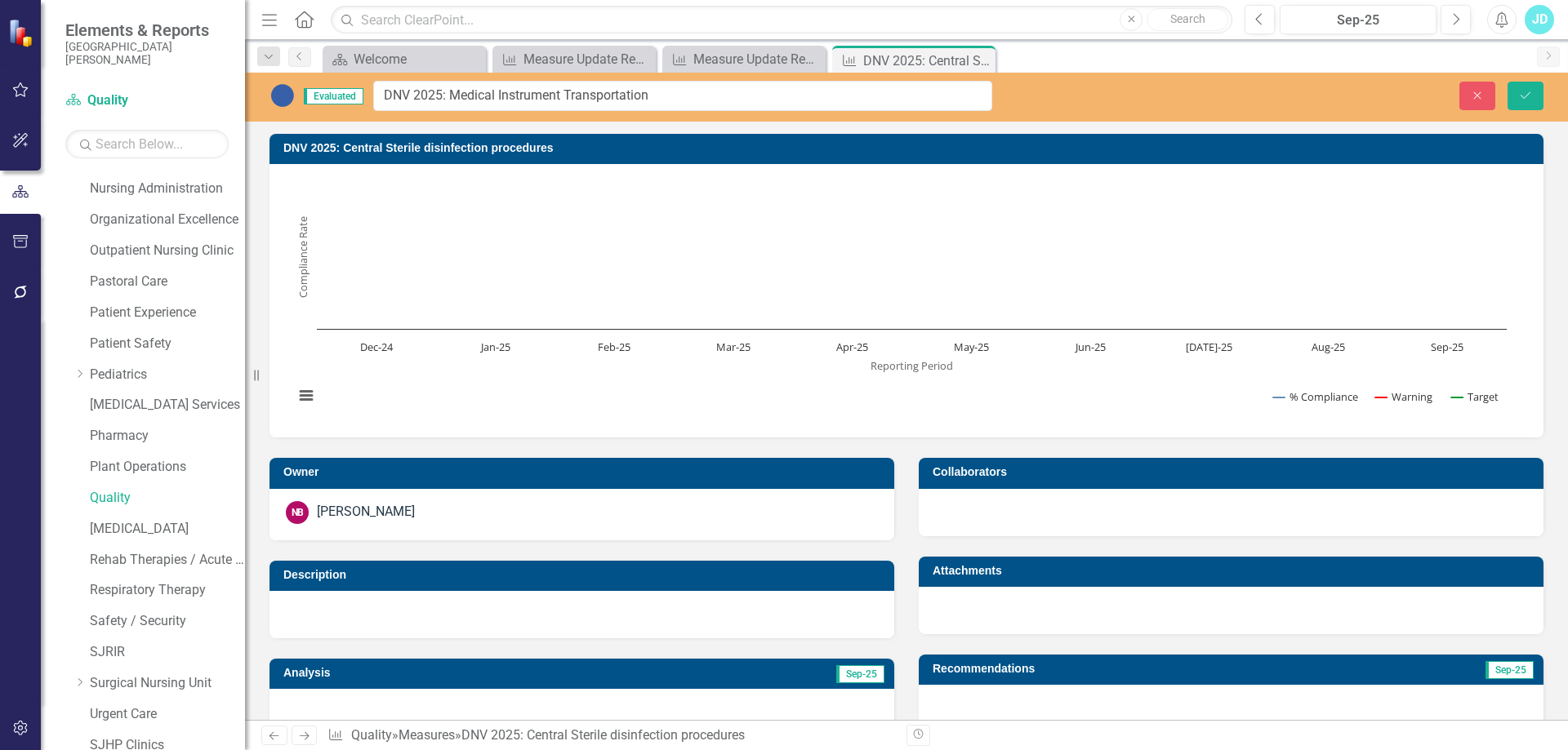
click at [548, 147] on h3 "DNV 2025: Central Sterile disinfection procedures" at bounding box center [908, 149] width 1251 height 12
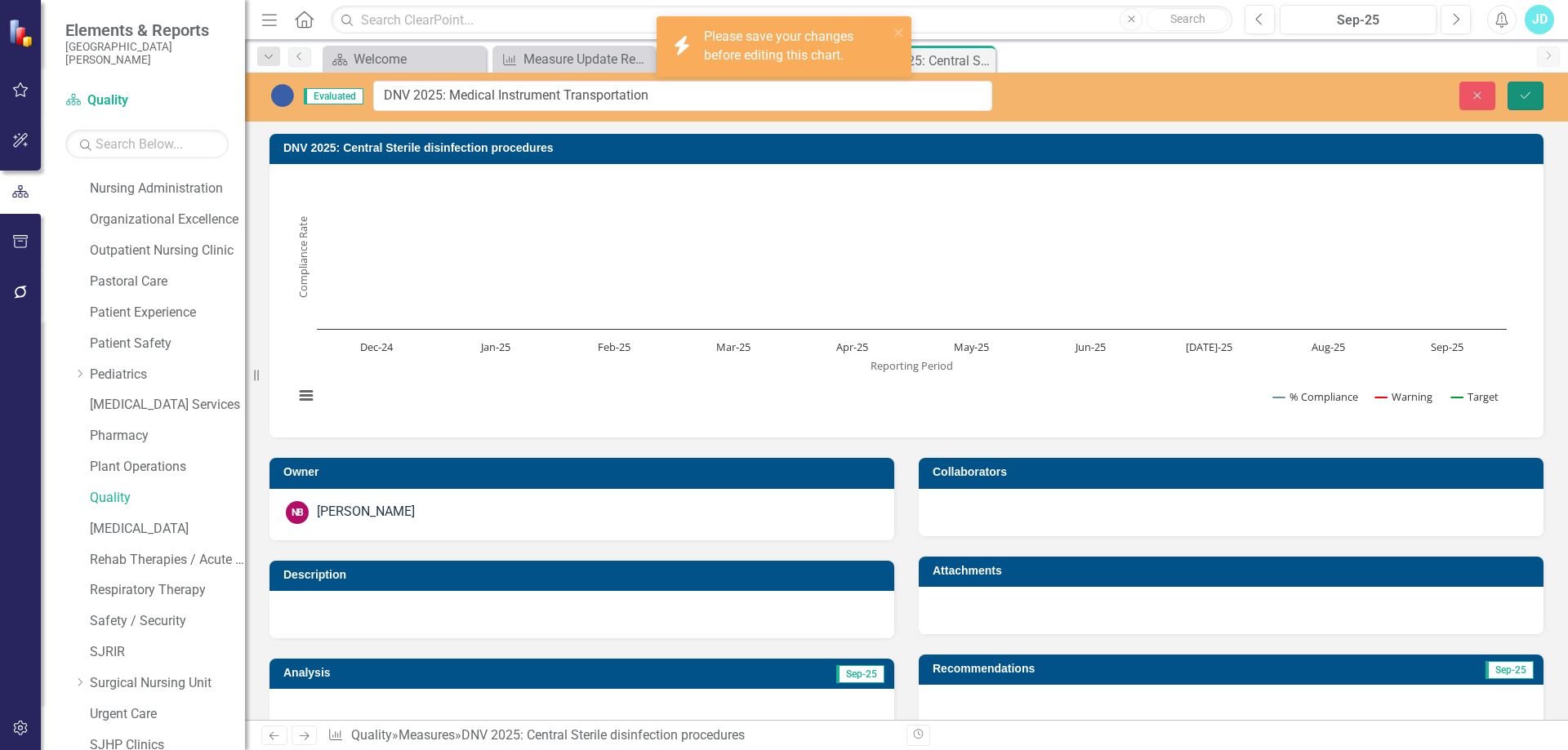
click at [1521, 97] on icon "Save" at bounding box center [1525, 96] width 15 height 11
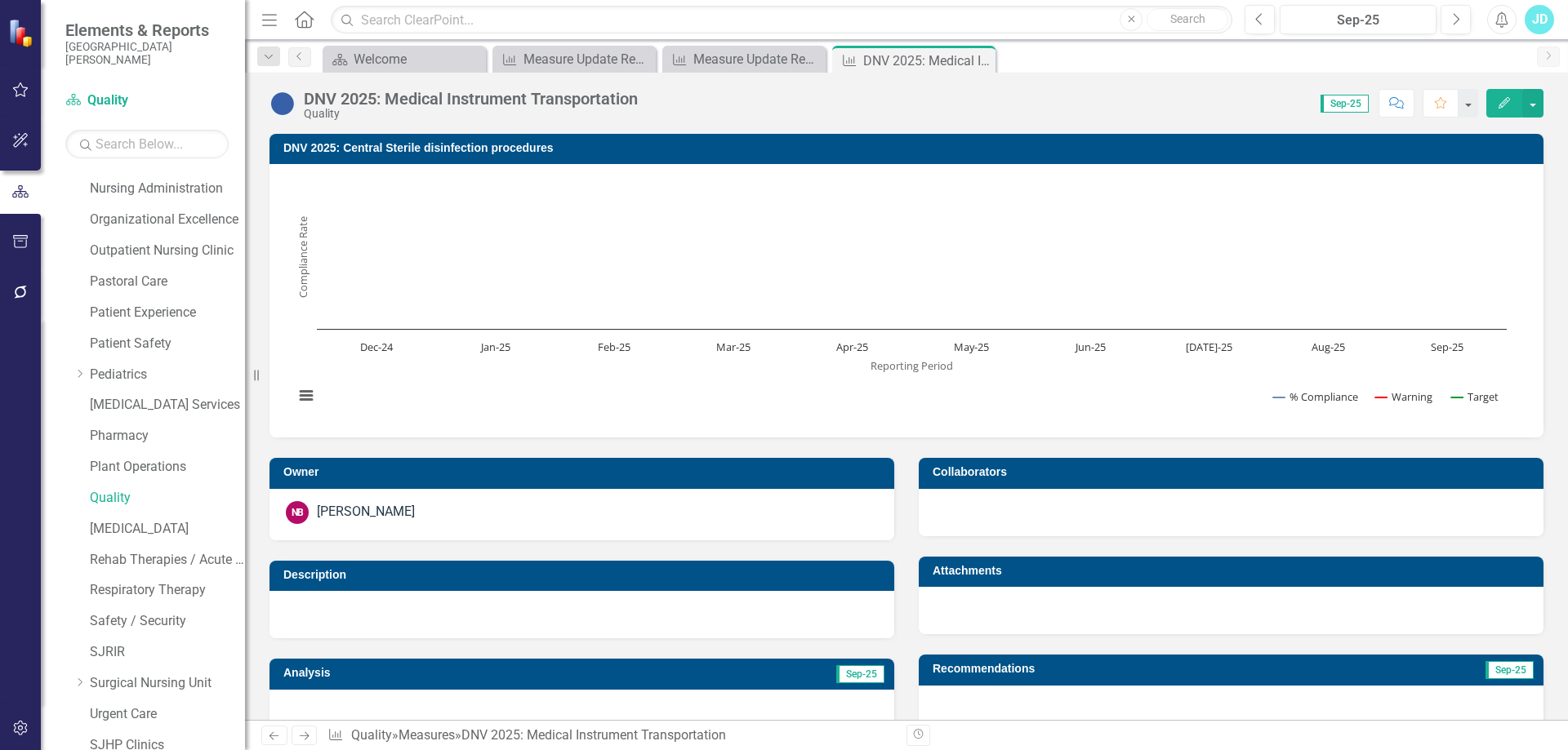
click at [457, 148] on h3 "DNV 2025: Central Sterile disinfection procedures" at bounding box center [908, 149] width 1251 height 12
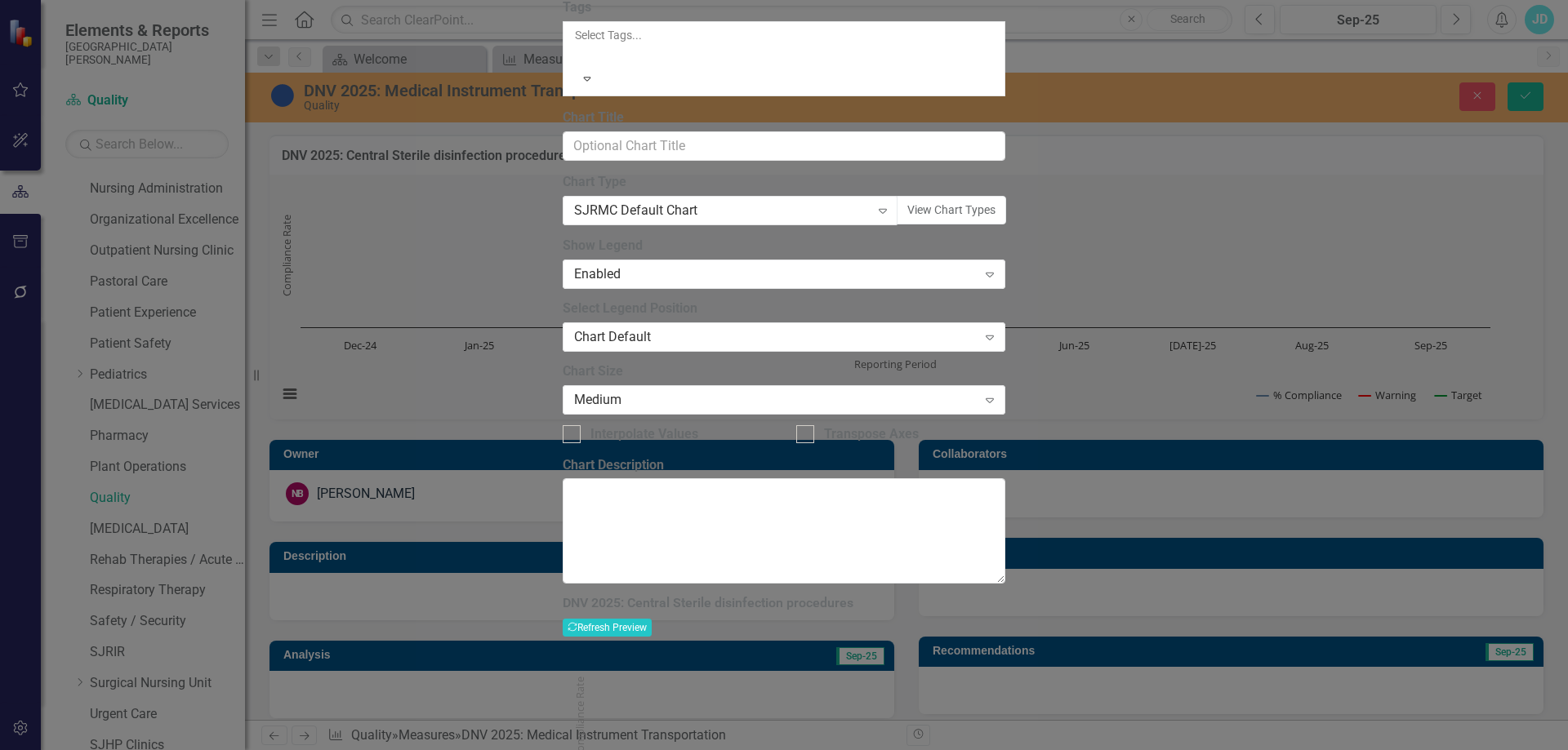
drag, startPoint x: 658, startPoint y: 90, endPoint x: 911, endPoint y: 95, distance: 253.0
paste input "Medical Instrument Transportation"
type input "DNV 2025: Medical Instrument Transportation"
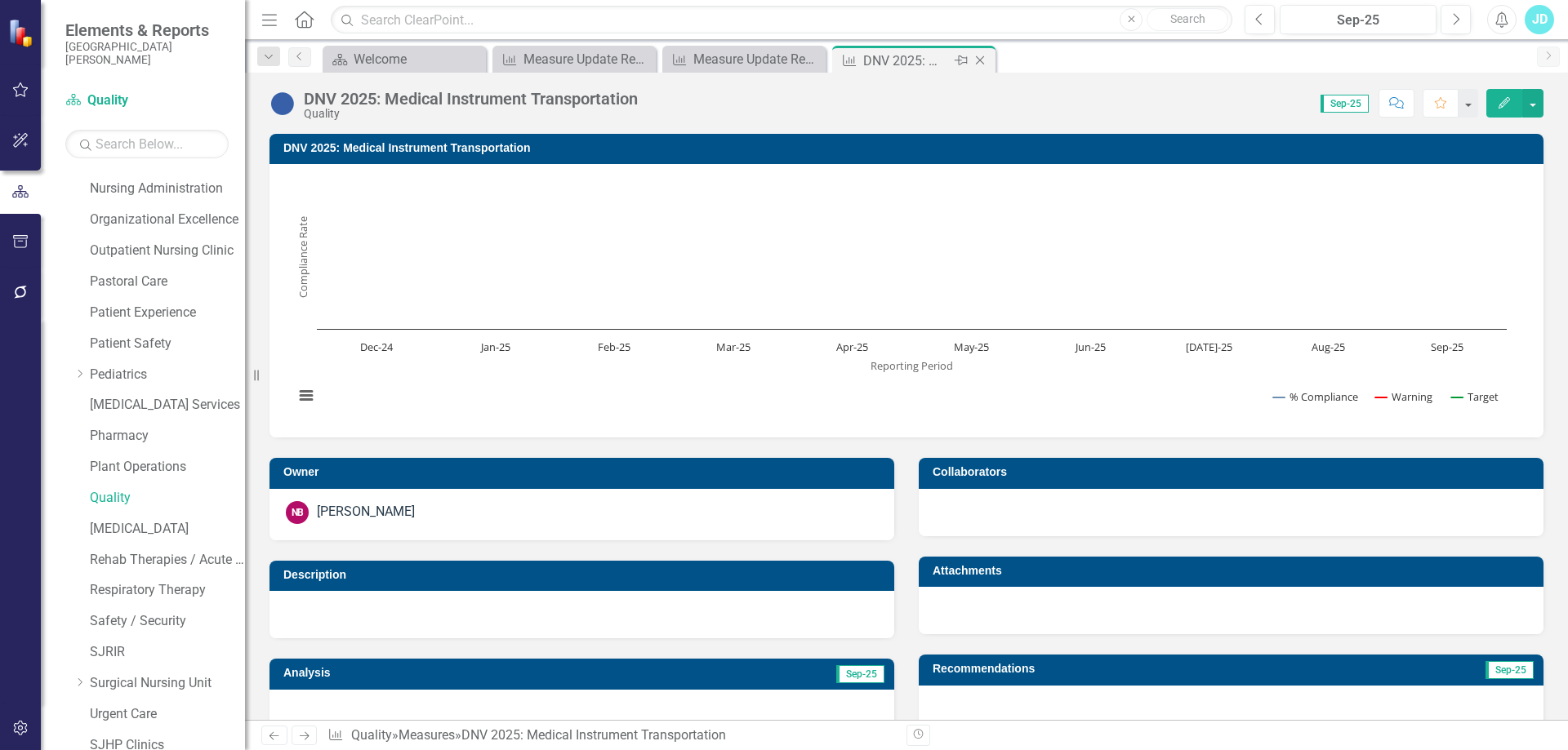
click at [985, 58] on icon "Close" at bounding box center [980, 60] width 16 height 13
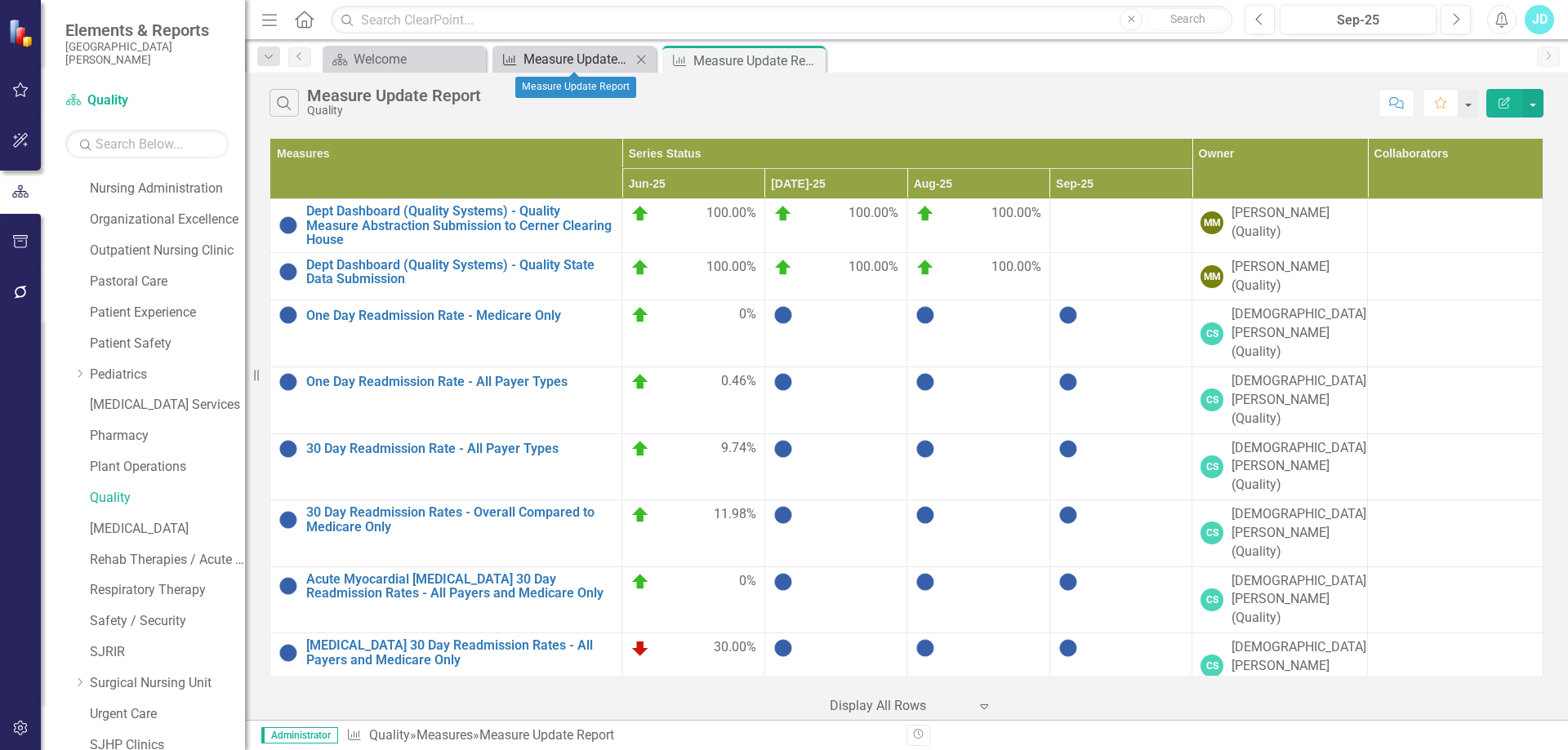
click at [568, 66] on div "Measure Update Report" at bounding box center [577, 58] width 108 height 20
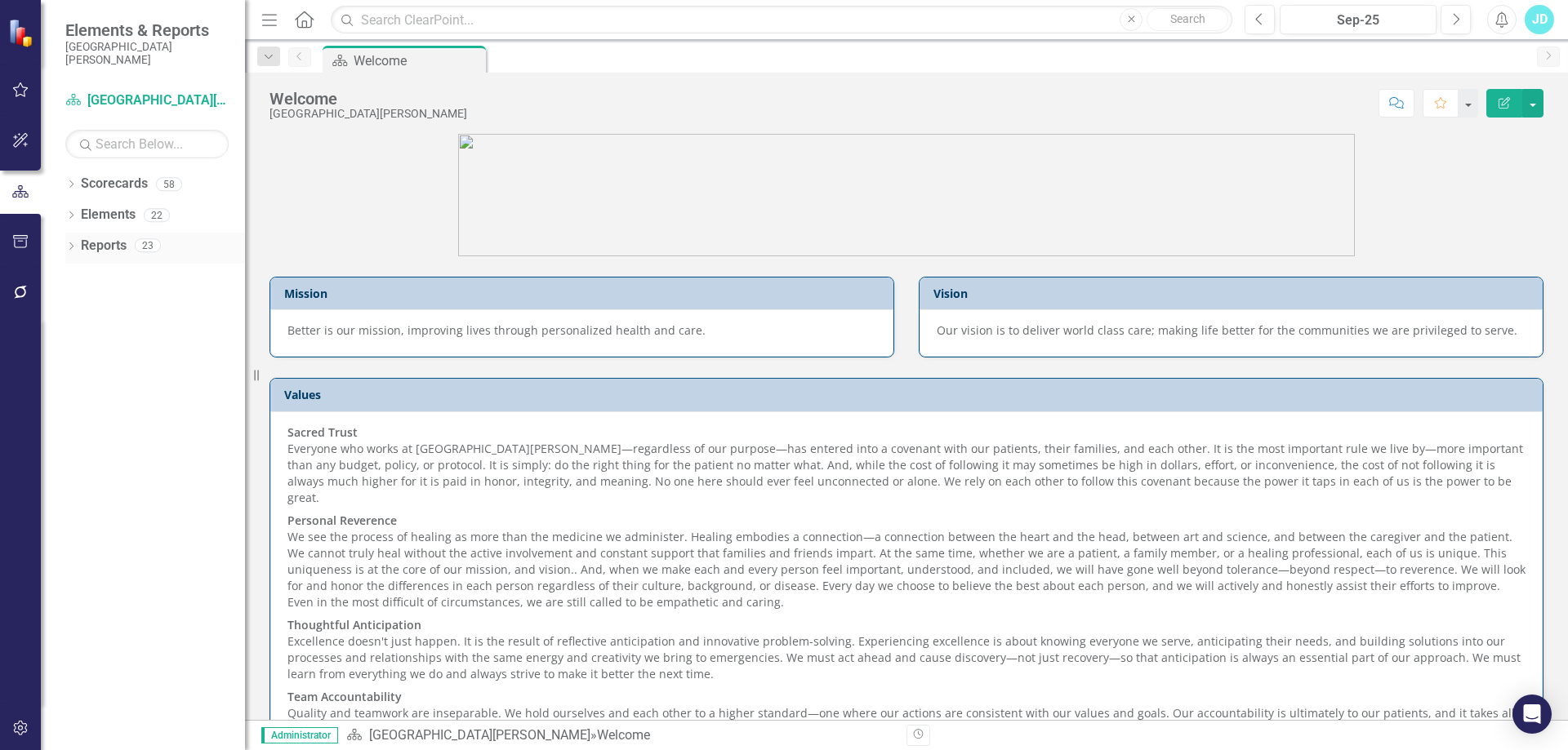
click at [73, 243] on icon "Dropdown" at bounding box center [71, 248] width 11 height 9
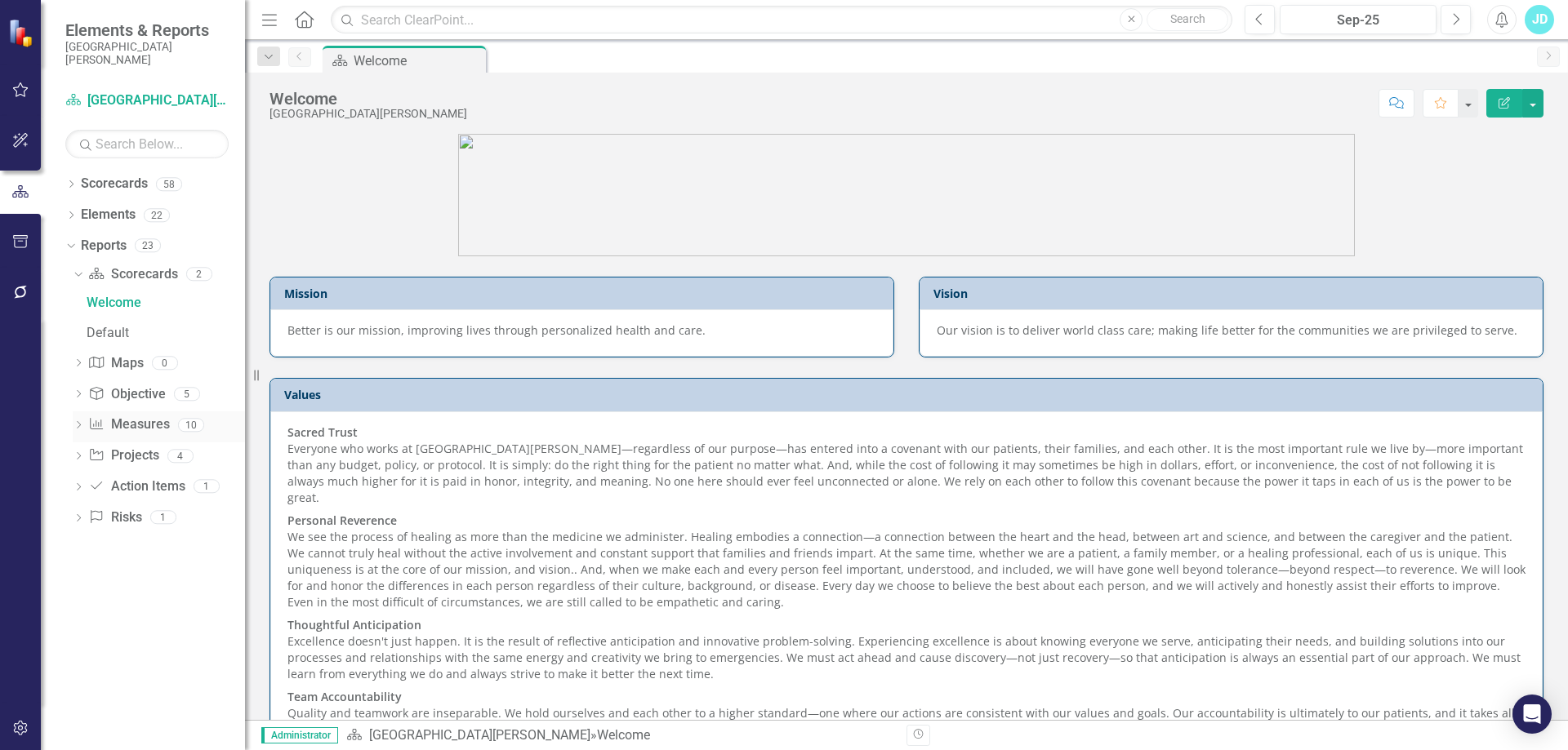
click at [83, 425] on icon "Dropdown" at bounding box center [78, 426] width 11 height 9
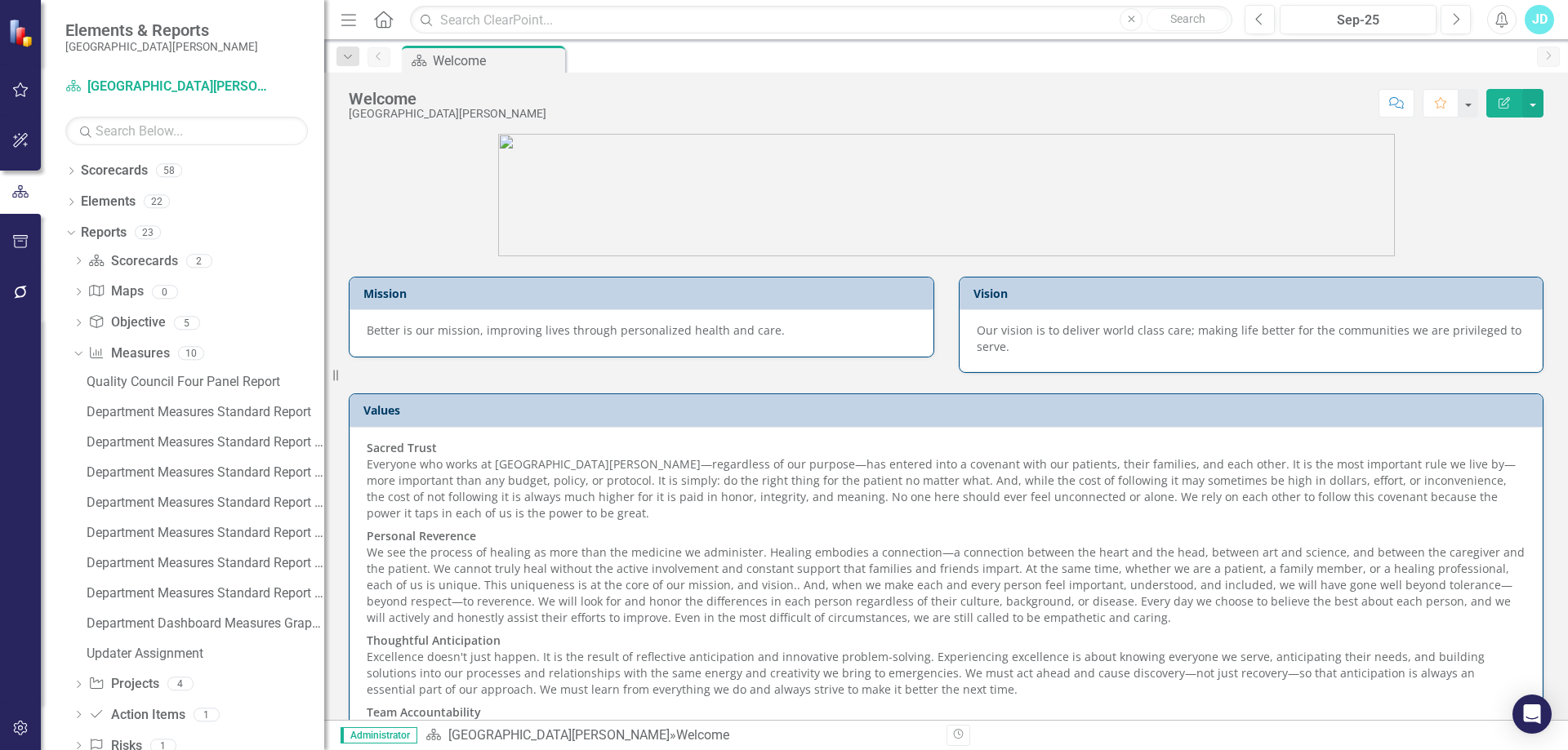
drag, startPoint x: 250, startPoint y: 381, endPoint x: 326, endPoint y: 384, distance: 76.1
click at [326, 384] on div "Resize" at bounding box center [331, 375] width 13 height 750
click at [187, 387] on div "Quality Council Four Panel Report" at bounding box center [206, 382] width 240 height 15
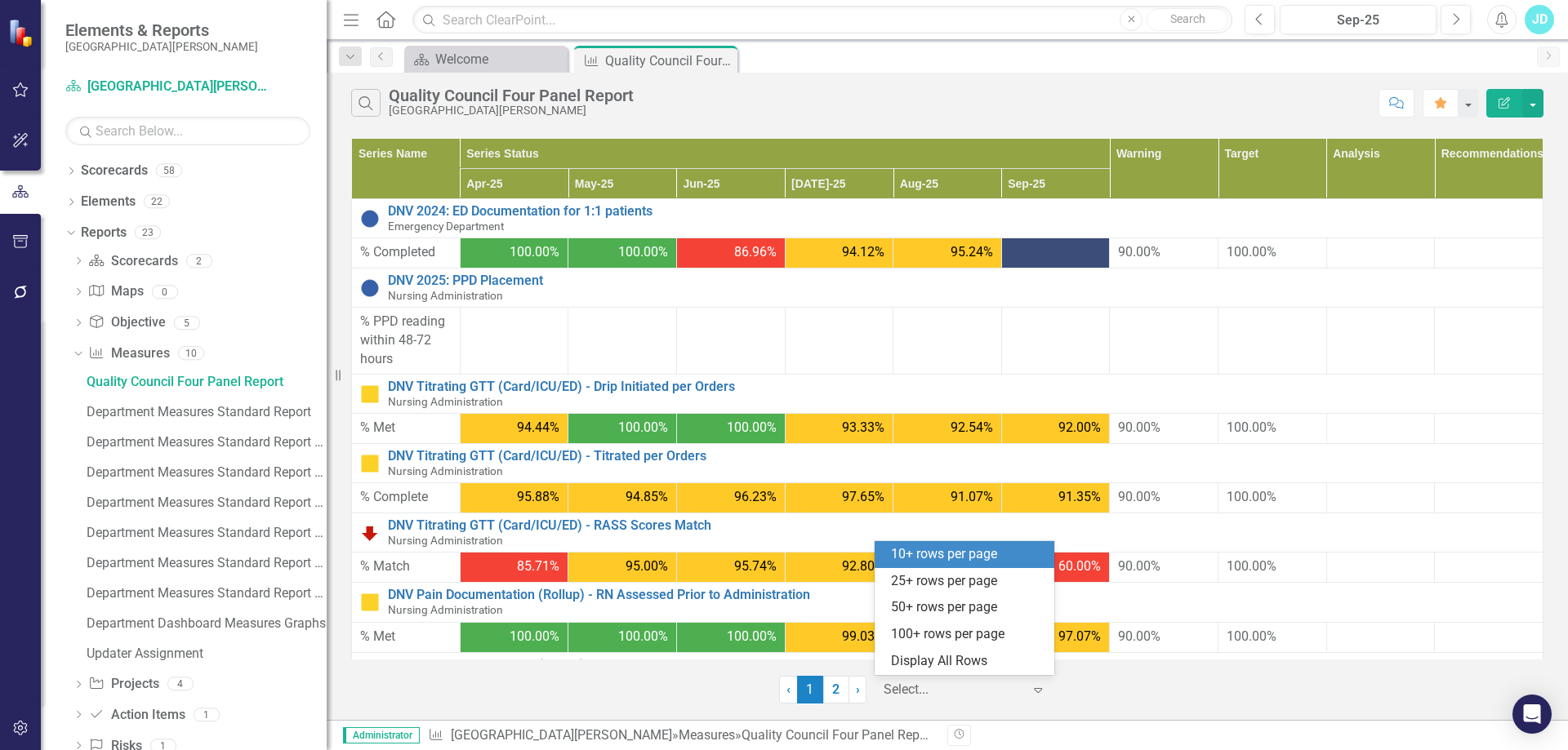
click at [963, 688] on div at bounding box center [952, 690] width 139 height 22
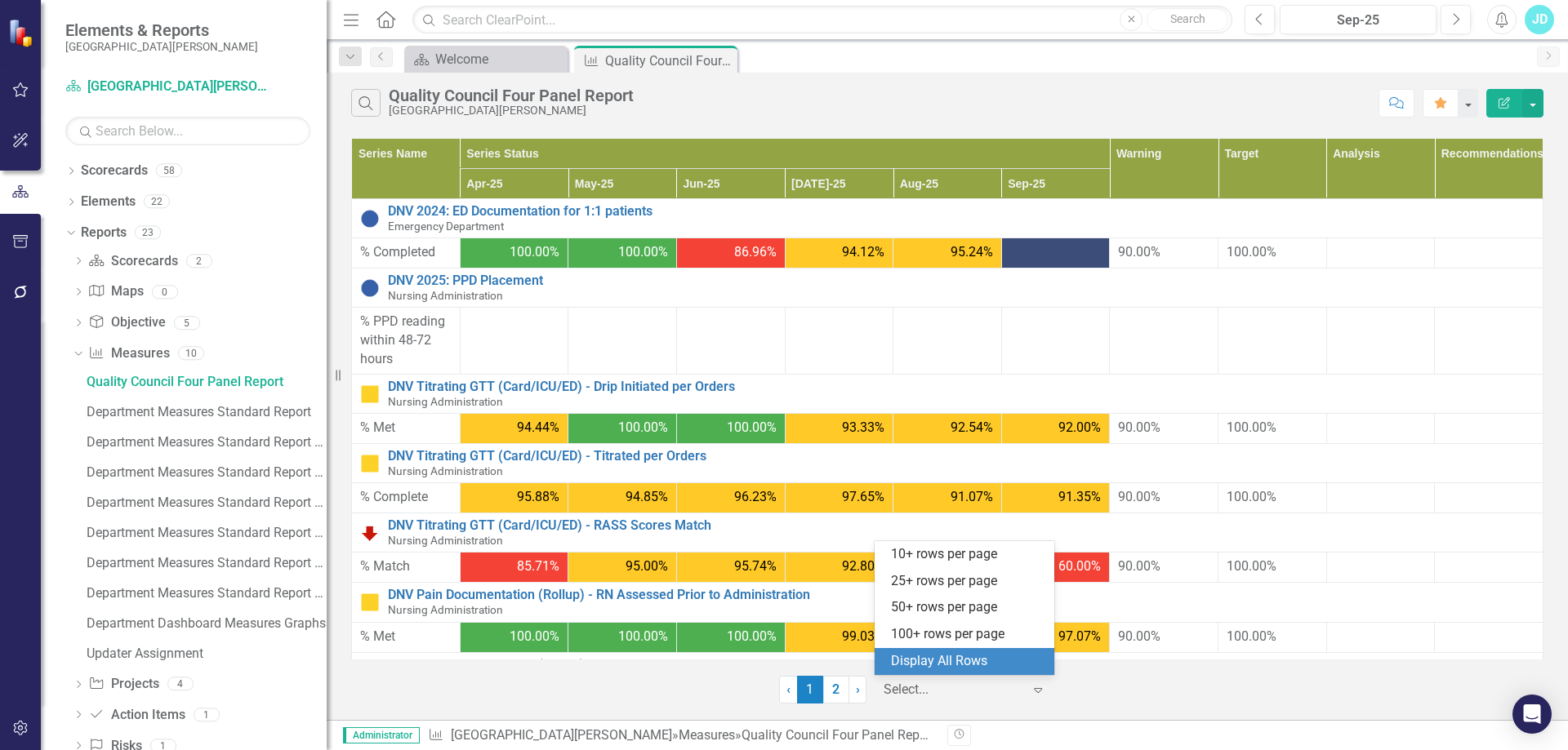
click at [972, 663] on div "Display All Rows" at bounding box center [968, 662] width 154 height 19
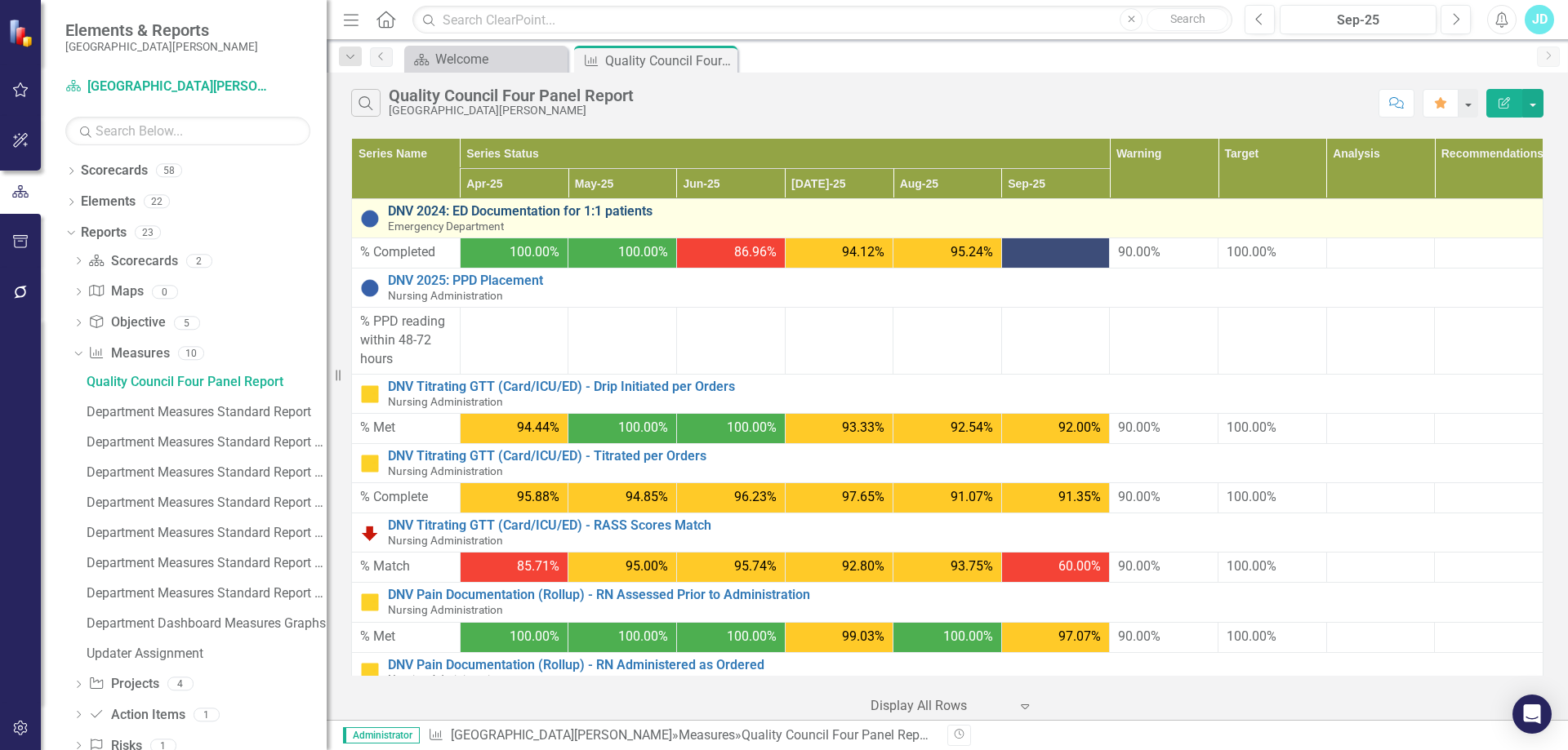
click at [570, 208] on link "DNV 2024: ED Documentation for 1:1 patients" at bounding box center [961, 211] width 1146 height 15
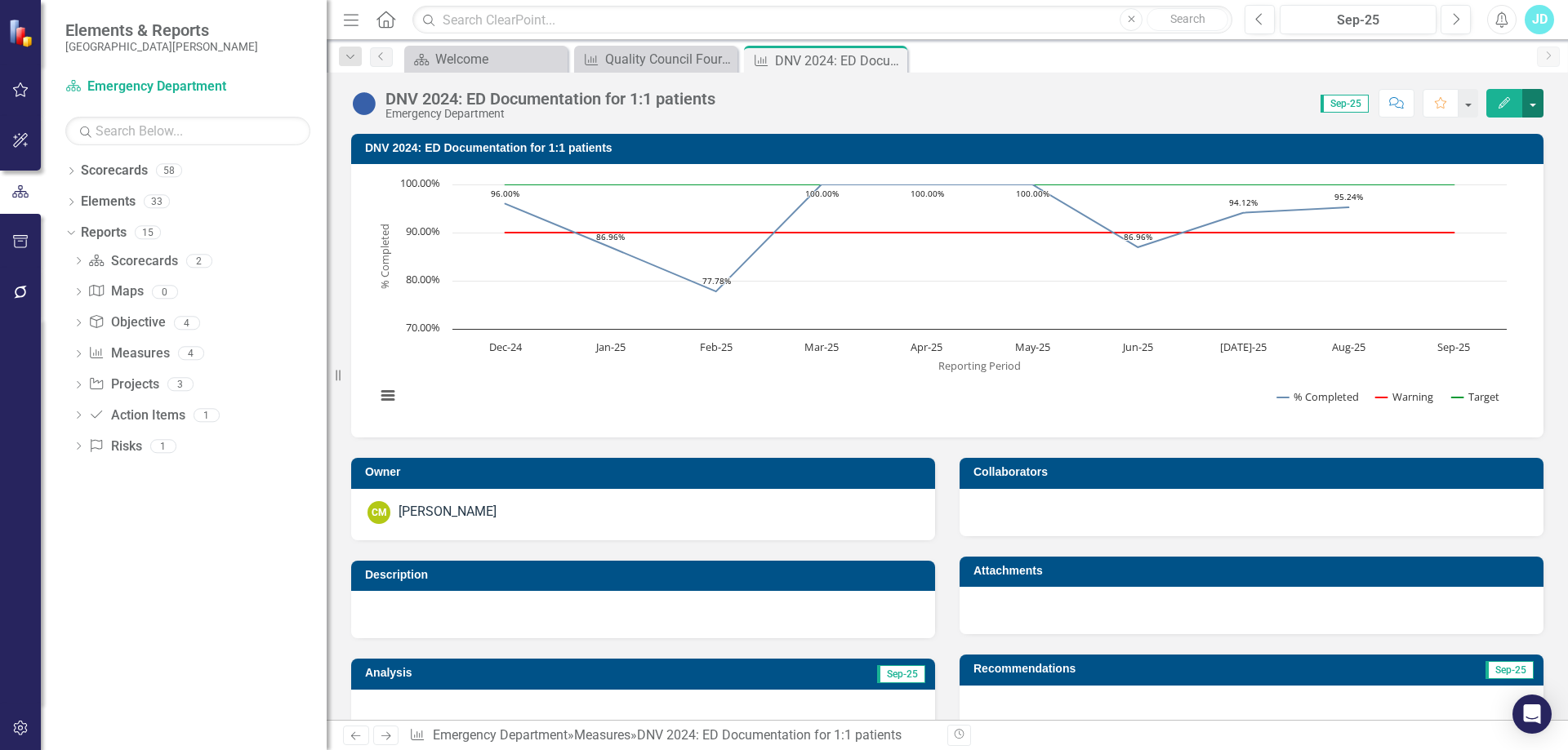
click at [1528, 105] on button "button" at bounding box center [1533, 103] width 21 height 28
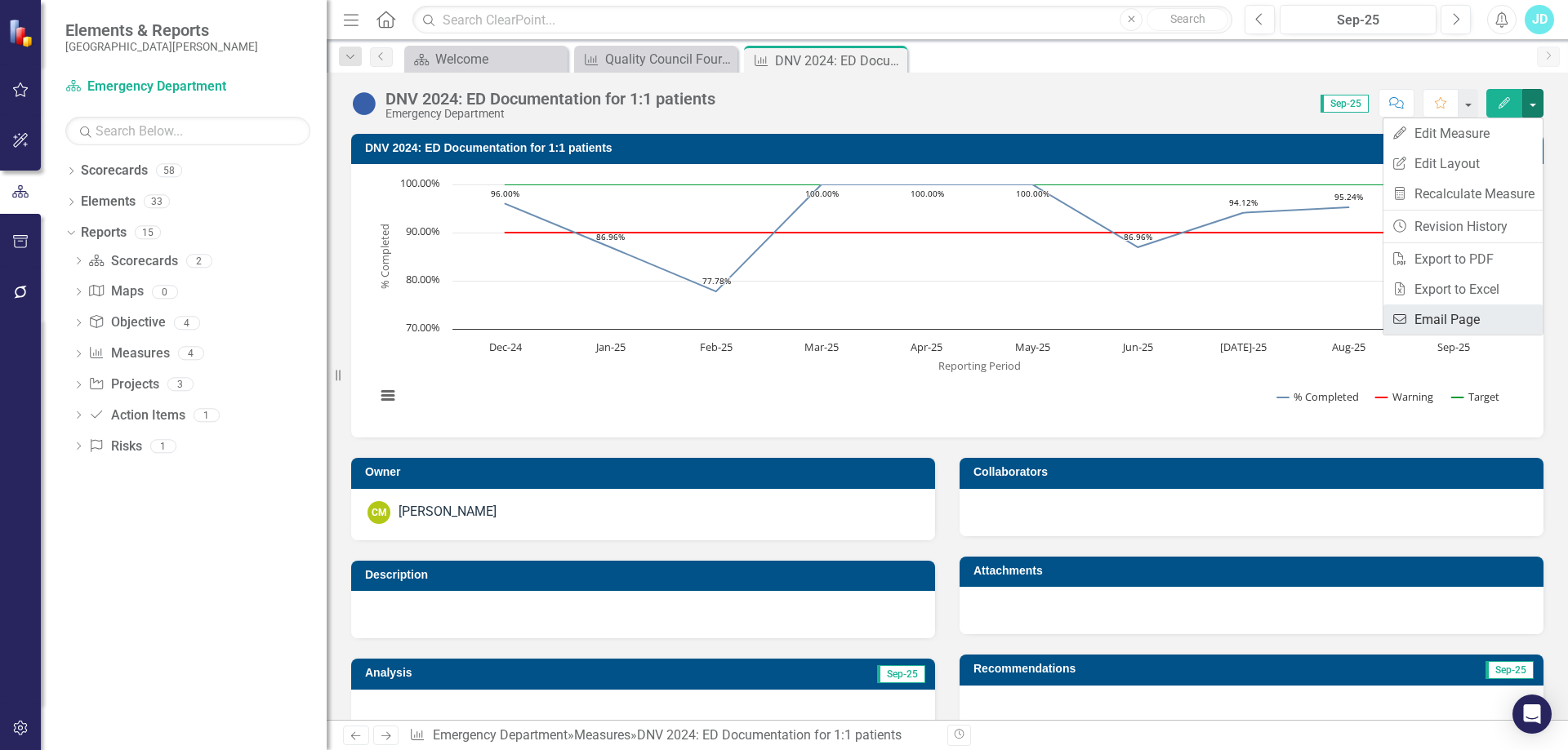
click at [1445, 319] on link "Email Email Page" at bounding box center [1463, 319] width 159 height 30
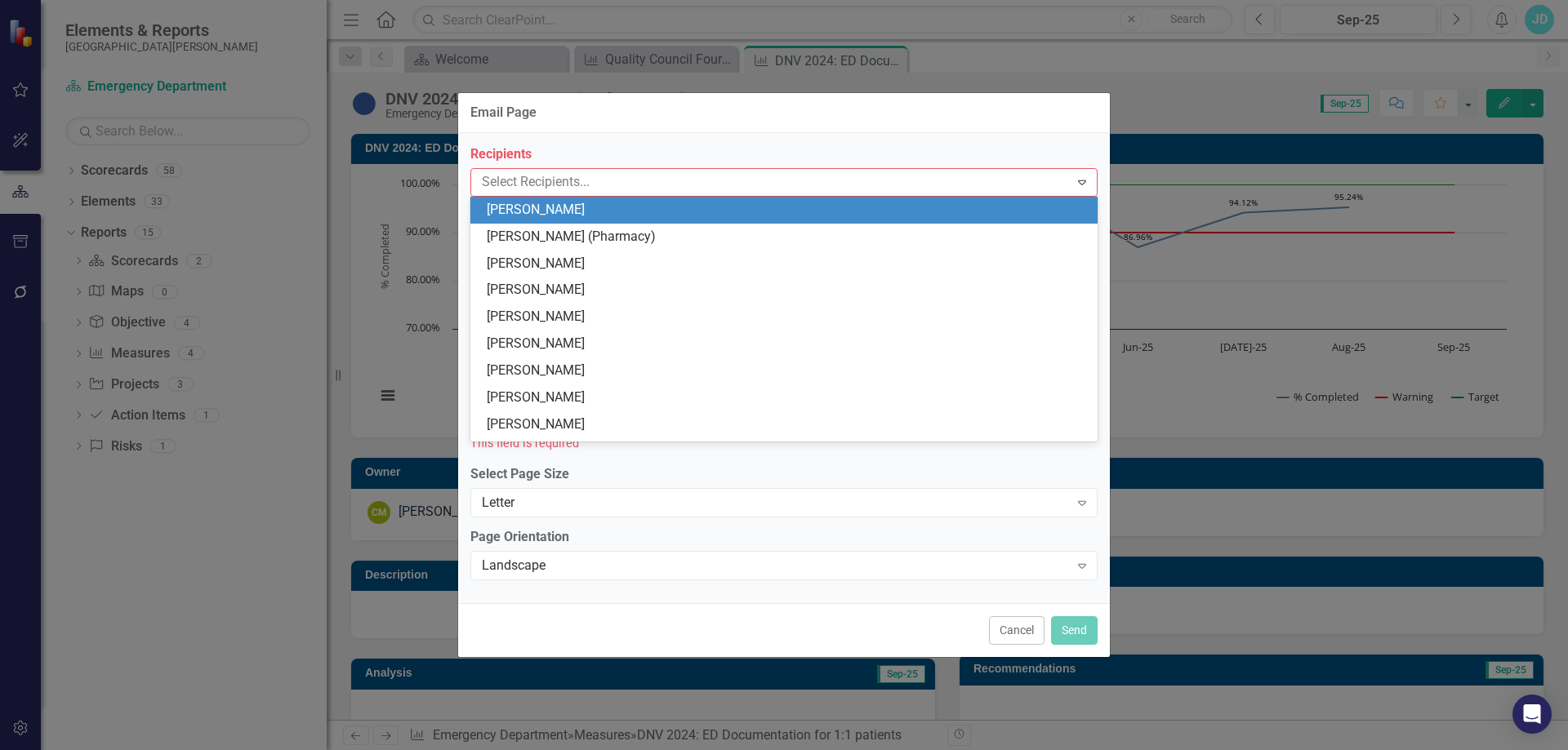
click at [505, 176] on div at bounding box center [771, 182] width 593 height 22
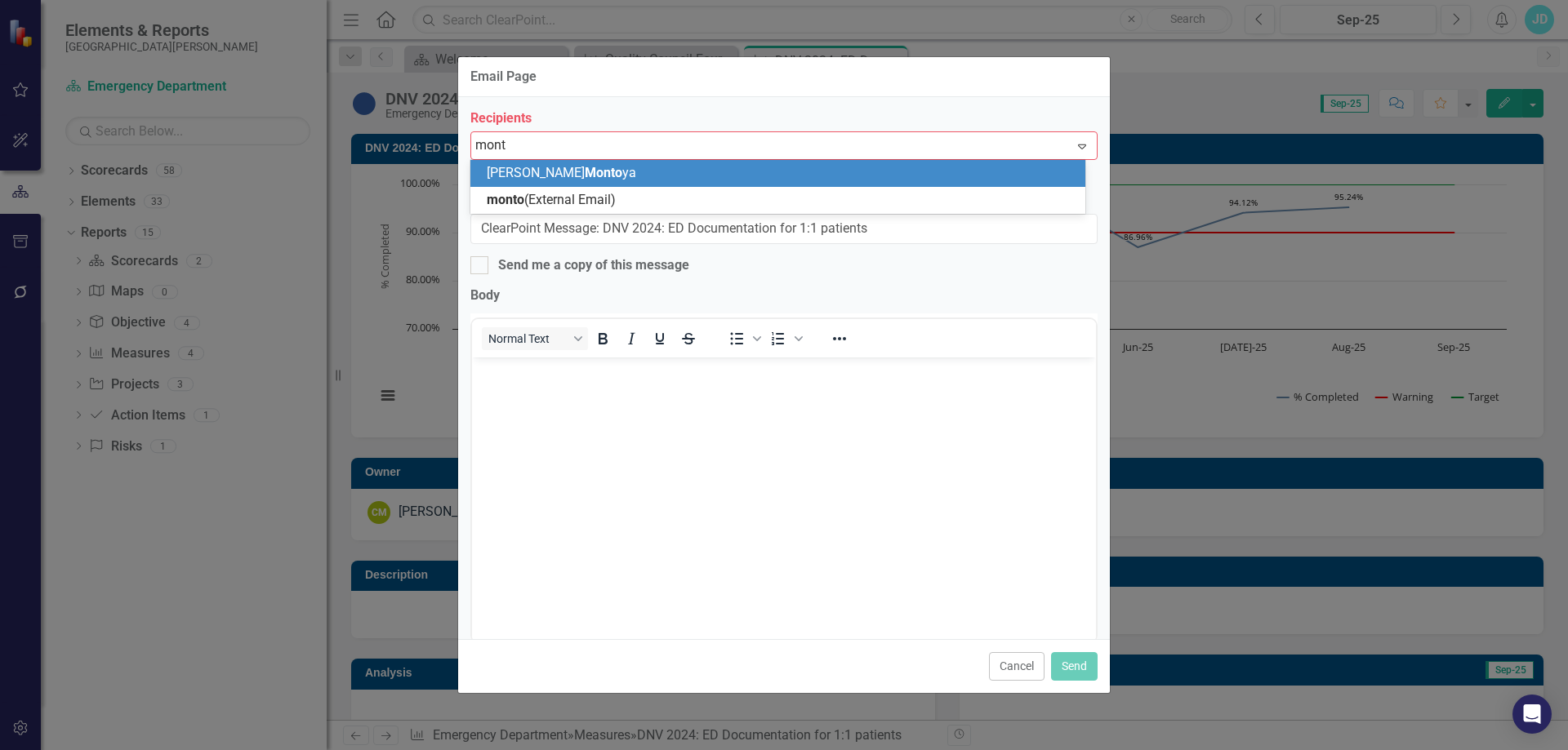
type input "monto"
click at [505, 176] on span "Cynthia Monto ya" at bounding box center [561, 173] width 149 height 16
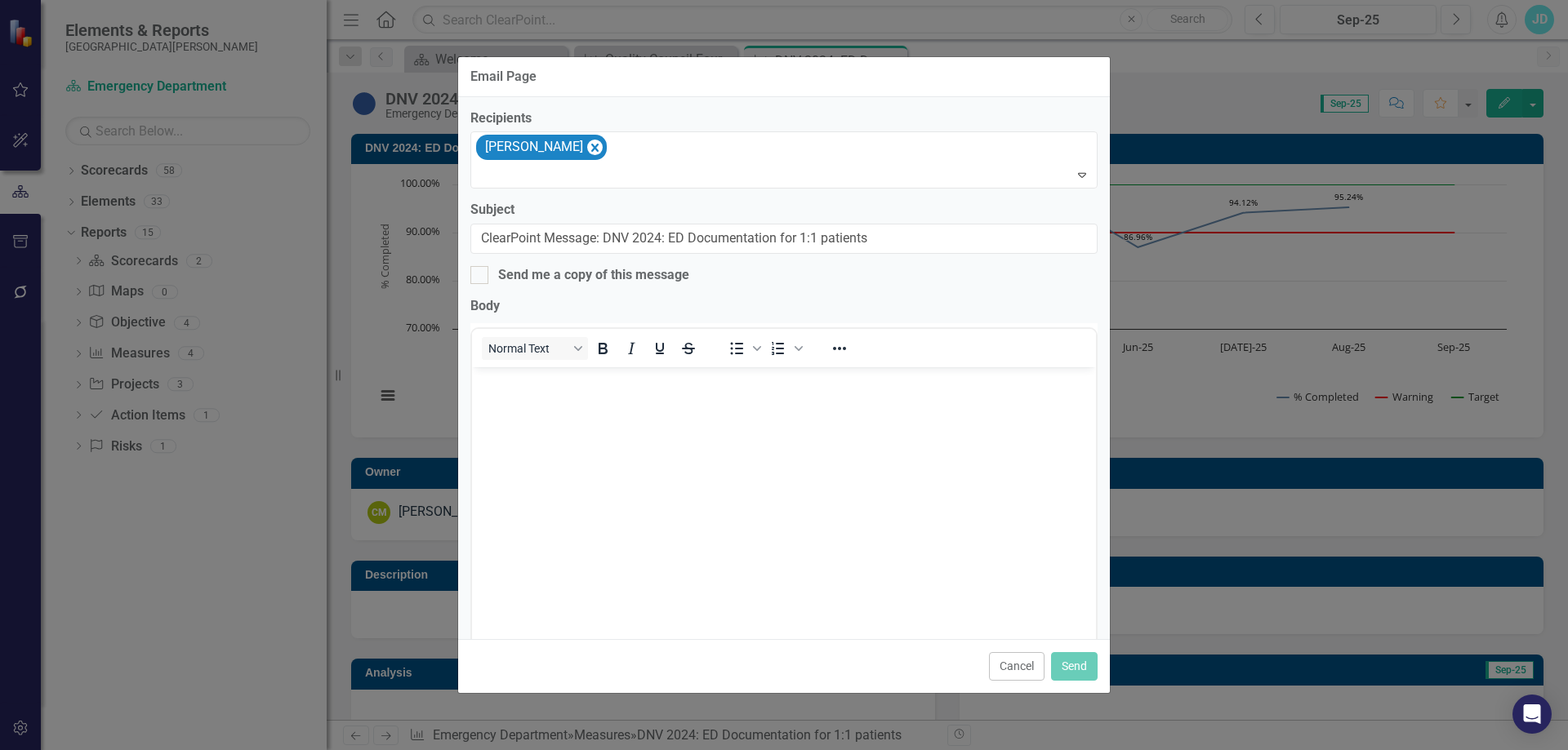
click at [544, 426] on body "Rich Text Area. Press ALT-0 for help." at bounding box center [784, 489] width 623 height 245
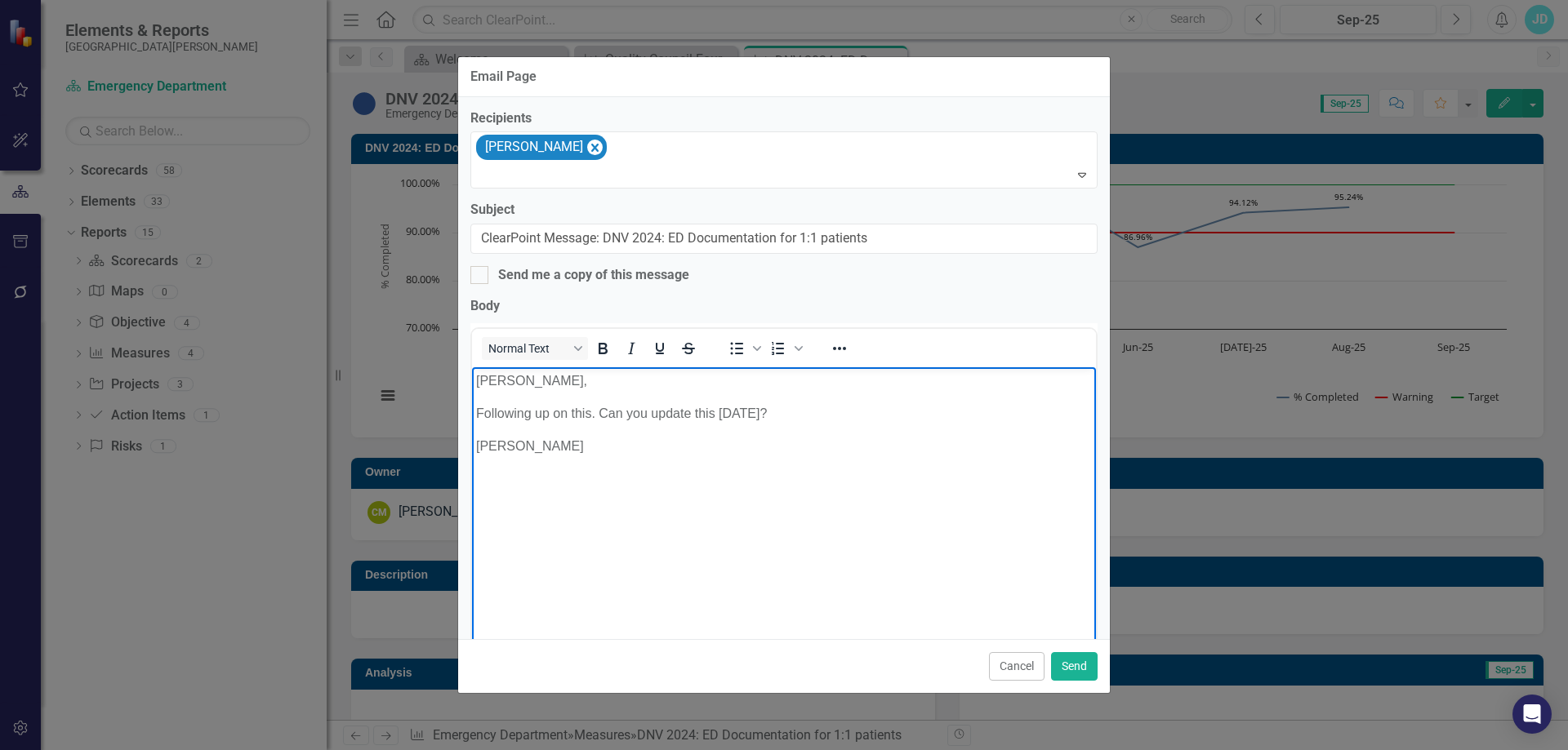
click at [750, 416] on p "Following up on this. Can you update this today?" at bounding box center [784, 414] width 616 height 19
click at [1082, 670] on button "Send" at bounding box center [1074, 667] width 47 height 28
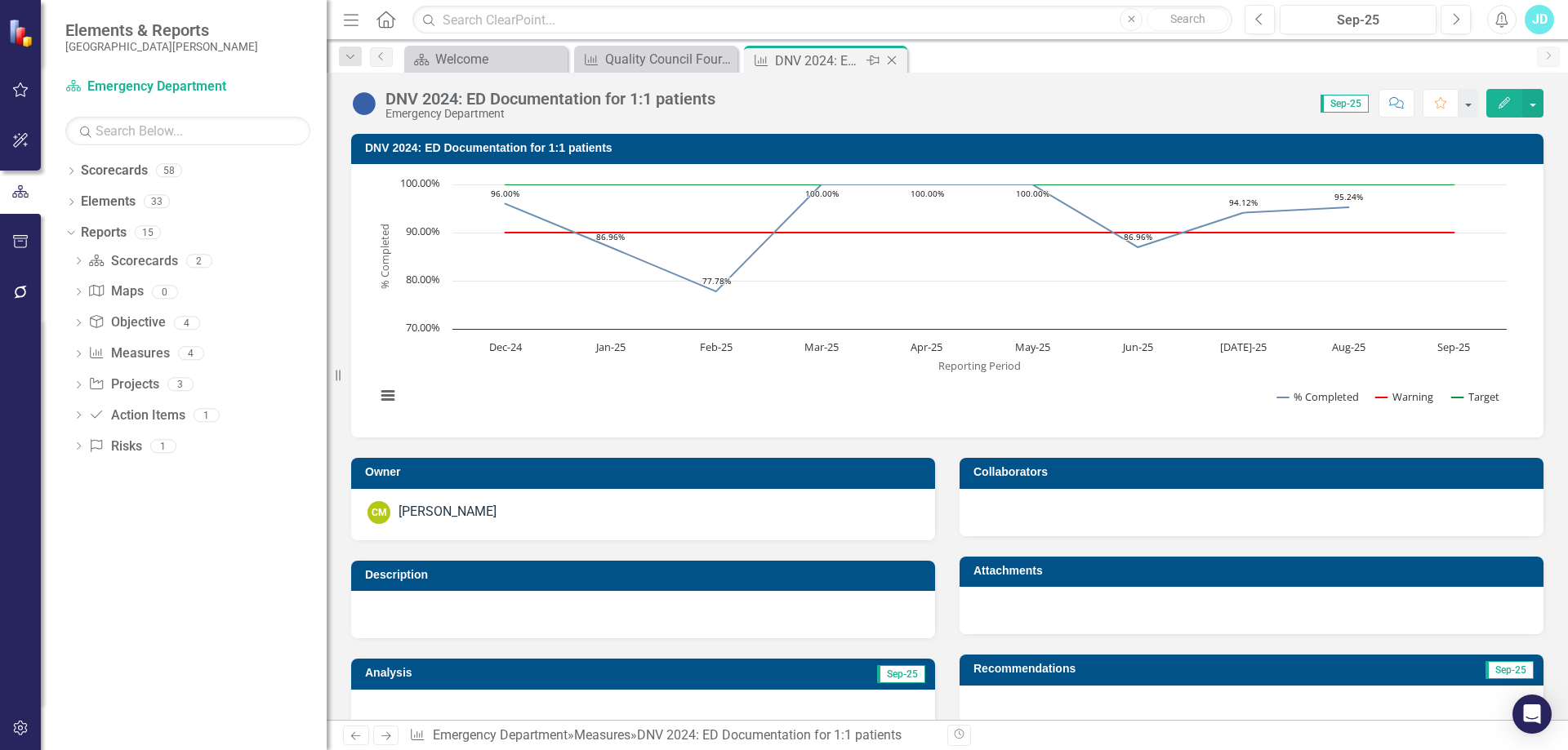
click at [893, 58] on icon "Close" at bounding box center [891, 60] width 16 height 13
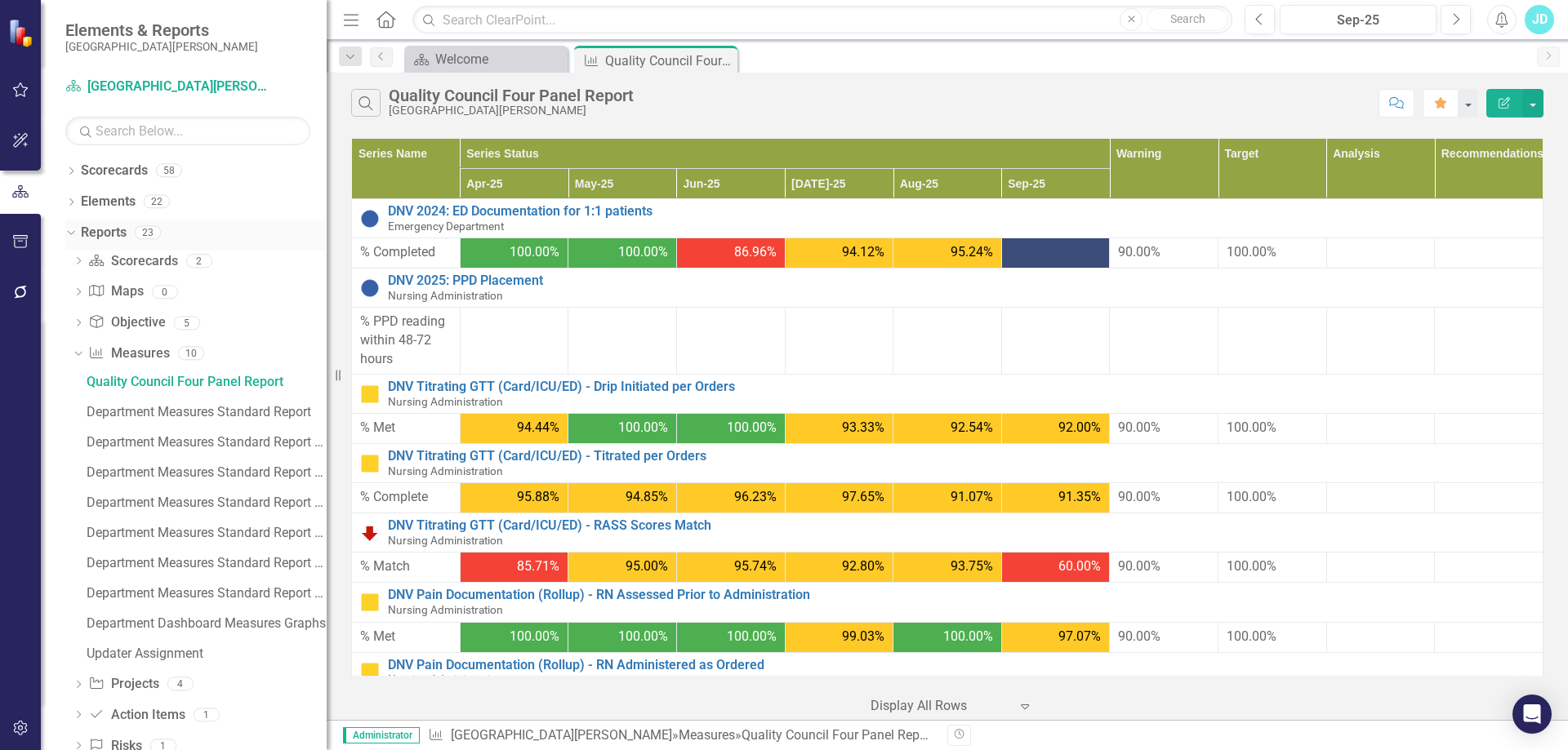
click at [70, 231] on icon "Dropdown" at bounding box center [69, 232] width 9 height 11
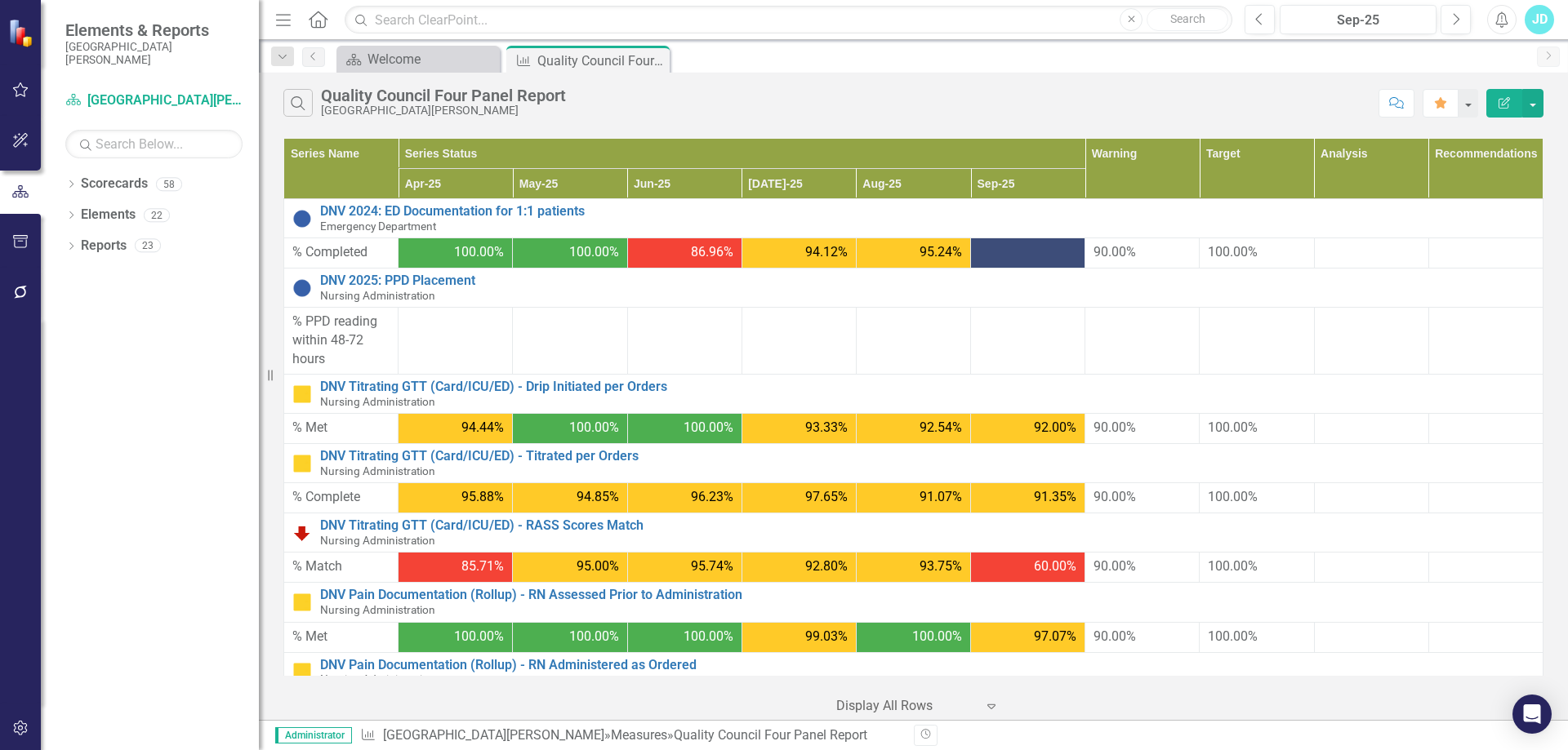
drag, startPoint x: 334, startPoint y: 371, endPoint x: 259, endPoint y: 379, distance: 75.4
click at [259, 379] on div "Resize" at bounding box center [265, 375] width 13 height 750
click at [414, 62] on div "Welcome" at bounding box center [421, 58] width 108 height 20
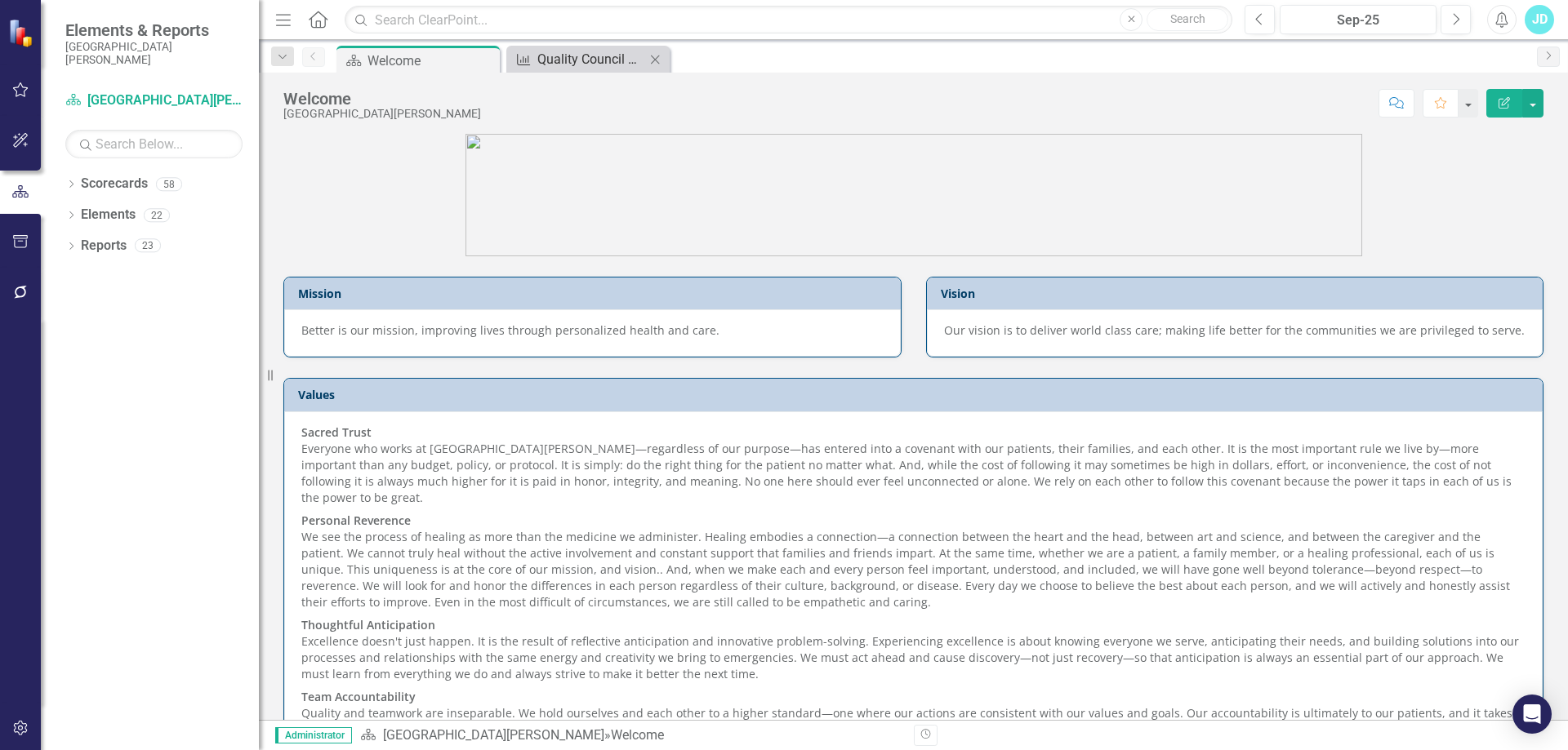
click at [603, 63] on div "Quality Council Four Panel Report" at bounding box center [592, 58] width 108 height 20
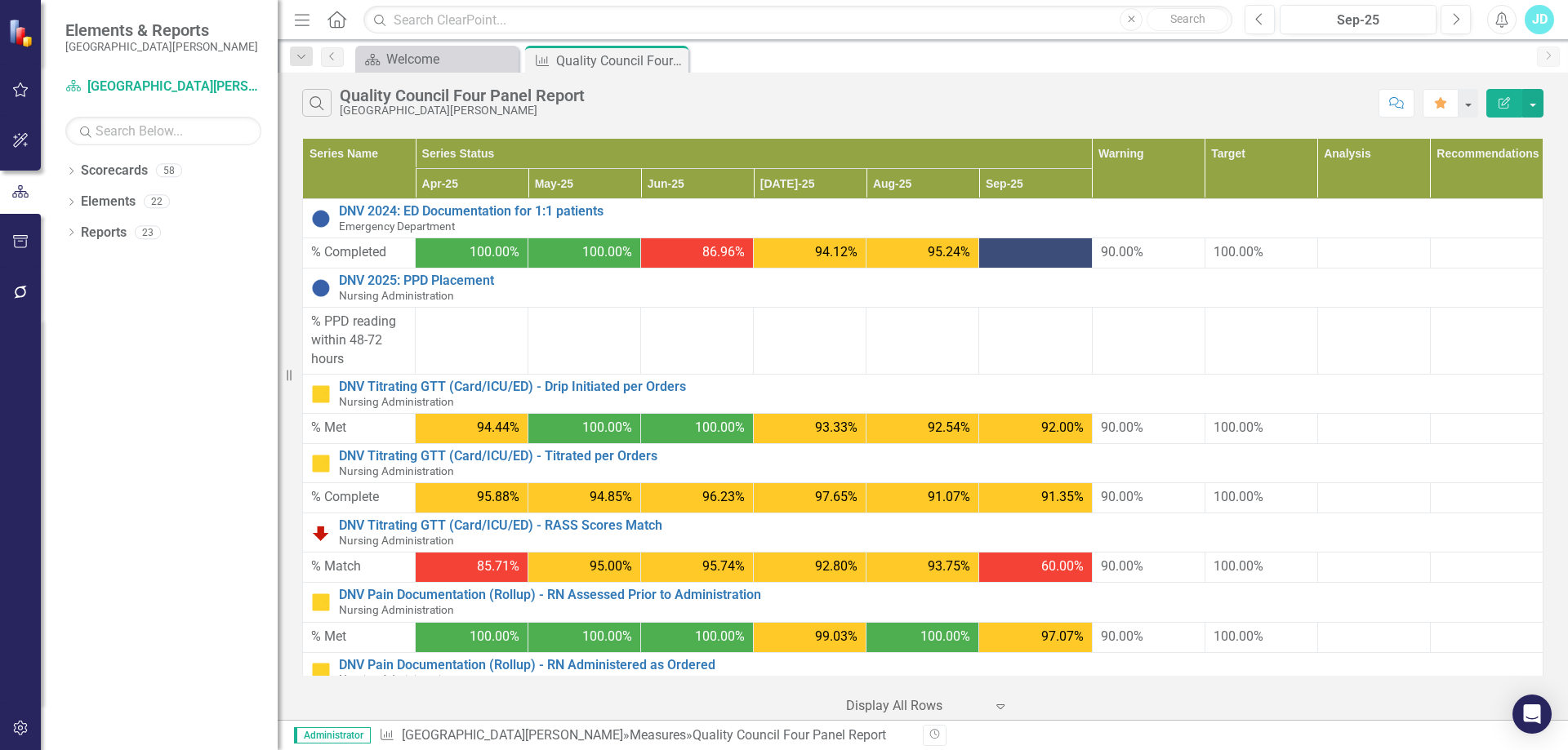
drag, startPoint x: 266, startPoint y: 377, endPoint x: 278, endPoint y: 376, distance: 12.0
click at [278, 376] on div "Resize" at bounding box center [284, 375] width 13 height 750
